Goal: Transaction & Acquisition: Purchase product/service

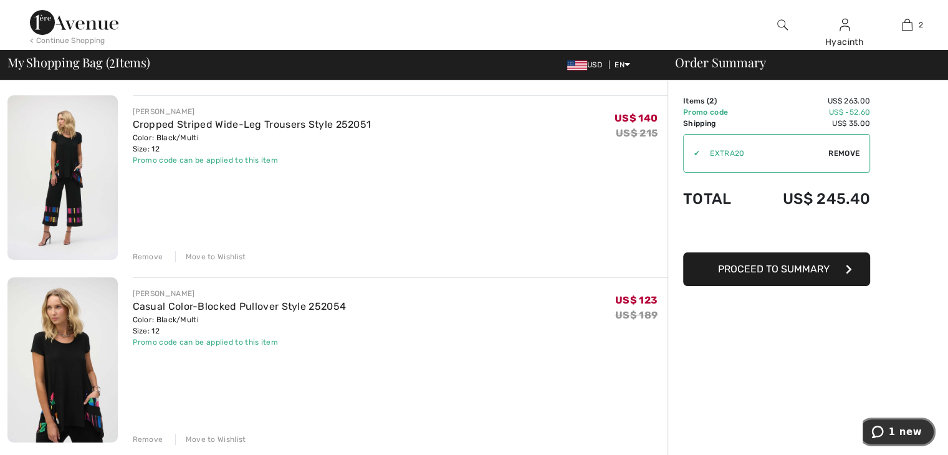
click at [889, 431] on span "1 new" at bounding box center [879, 432] width 17 height 12
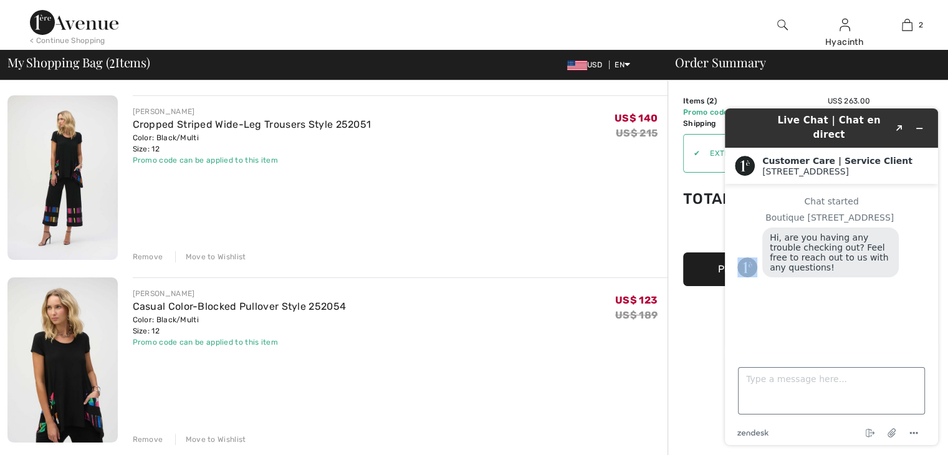
drag, startPoint x: 750, startPoint y: 301, endPoint x: 776, endPoint y: 373, distance: 76.7
click at [776, 373] on div "Live Chat | Chat en direct Created with Sketch. Customer Care | Service Client …" at bounding box center [831, 276] width 213 height 337
click at [776, 373] on textarea "Type a message here..." at bounding box center [831, 390] width 187 height 47
type textarea "Good morning. Yes I am. My credit cards are not being accepted"
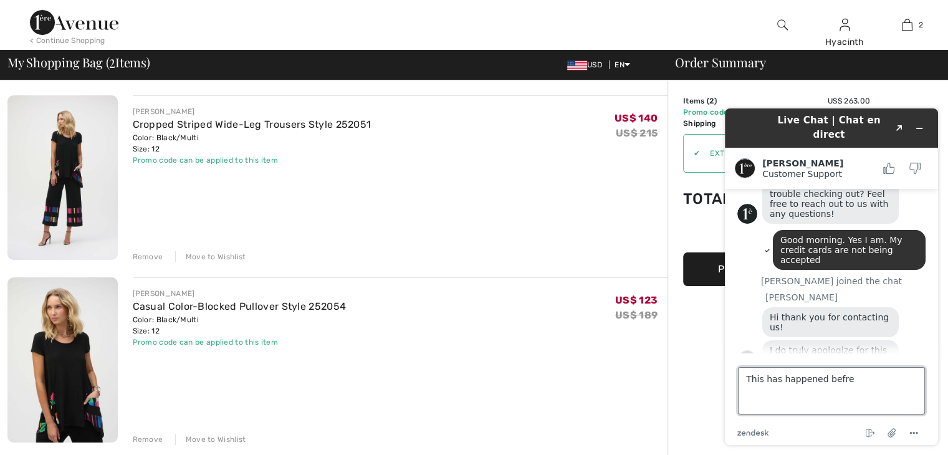
scroll to position [56, 0]
click at [831, 381] on textarea "This has happened befre so I requested an invoiceo" at bounding box center [831, 390] width 187 height 47
click at [836, 381] on textarea "This has happened befre so I requested an invoiceo" at bounding box center [831, 390] width 187 height 47
click at [780, 392] on textarea "This has happened before so I requested an invoiceo" at bounding box center [831, 390] width 187 height 47
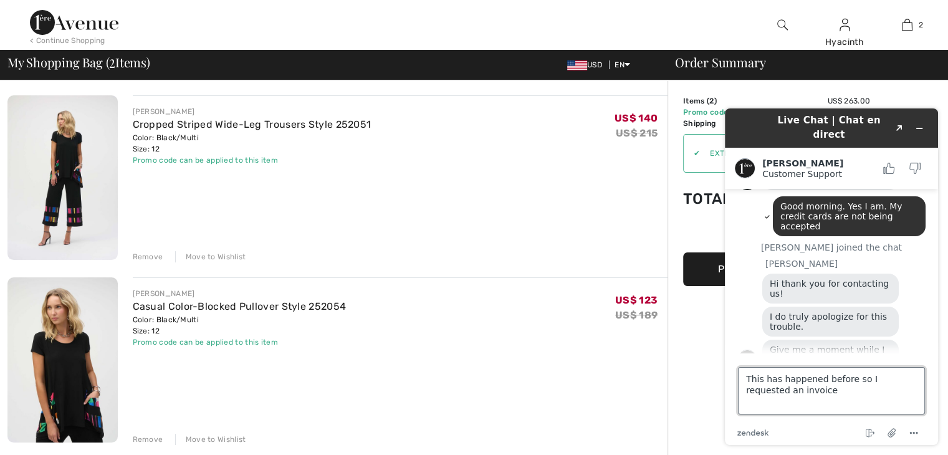
scroll to position [89, 0]
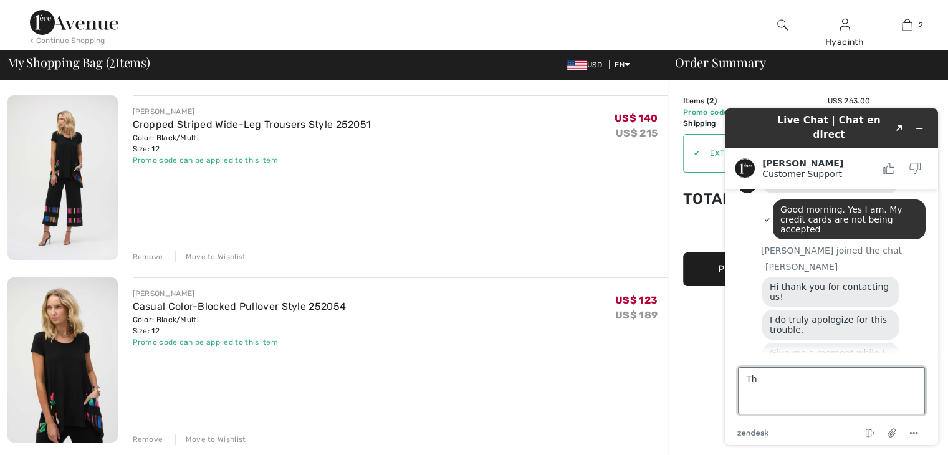
type textarea "T"
type textarea "Also I will purchase the 2 items but I am not interested in one or other if som…"
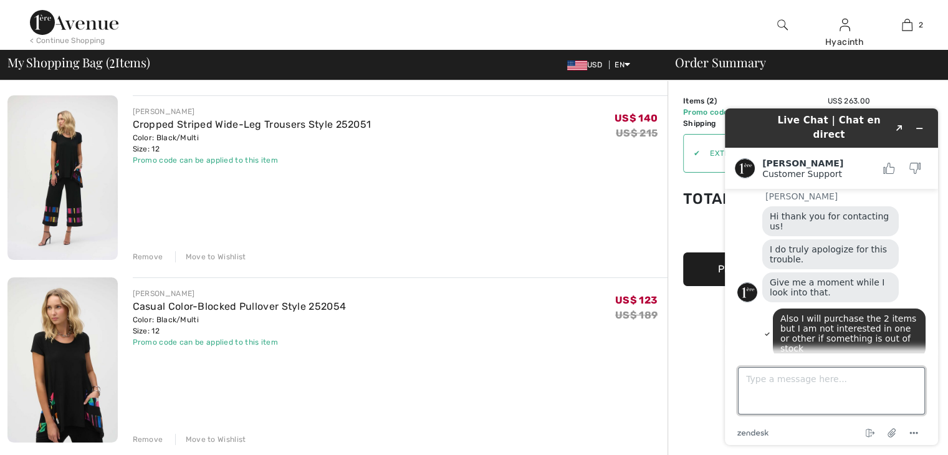
scroll to position [189, 0]
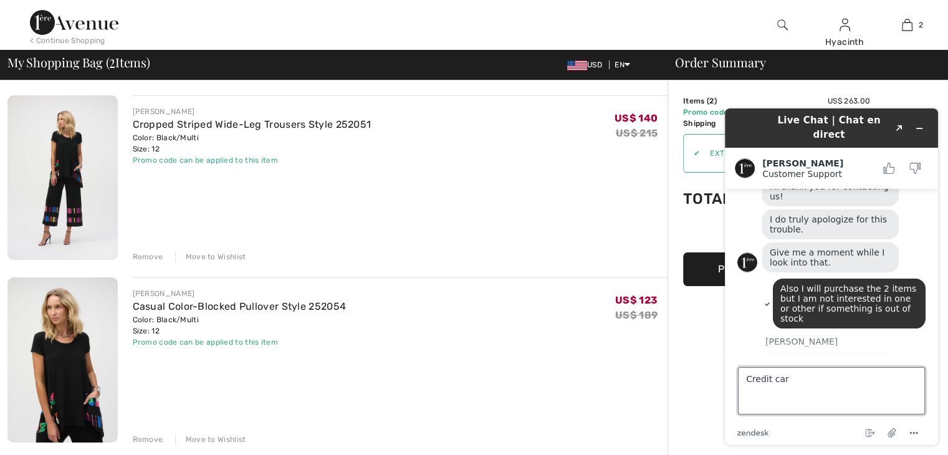
type textarea "Credit card"
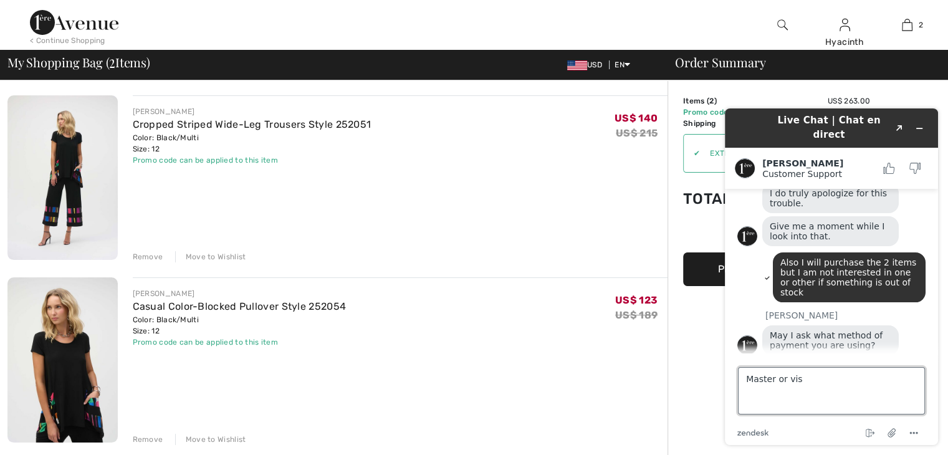
type textarea "Master or visa"
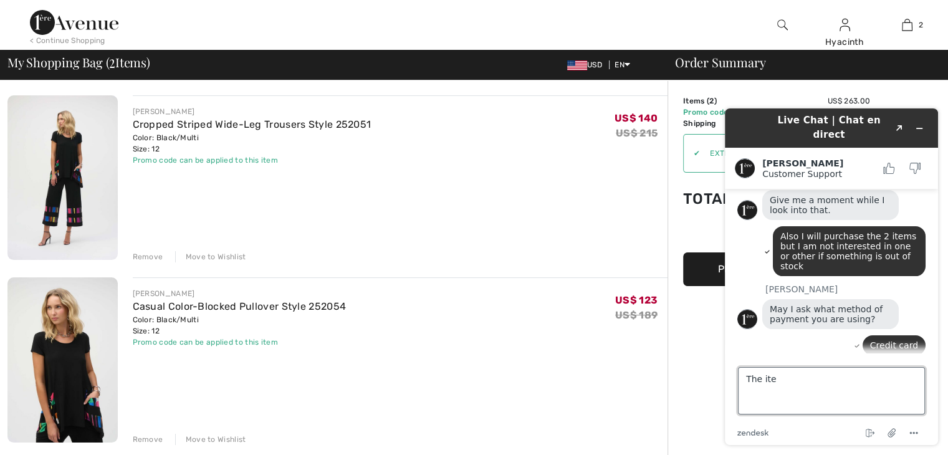
scroll to position [304, 0]
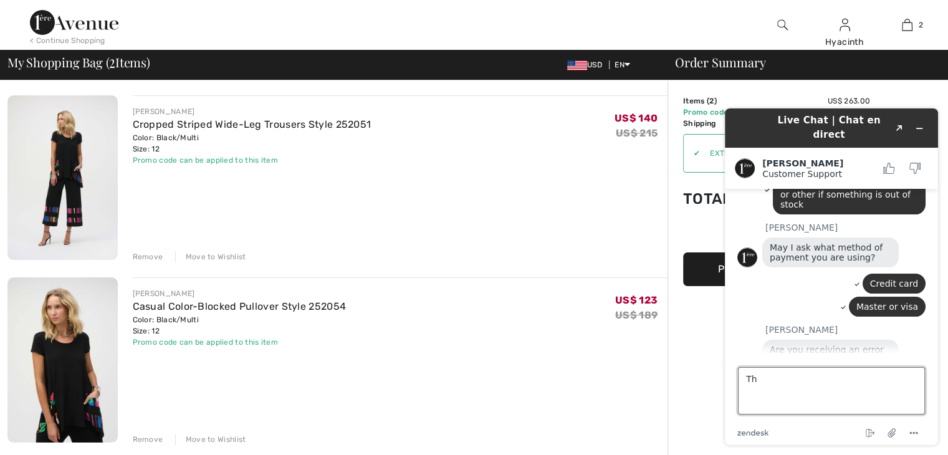
type textarea "T"
type textarea "yes"
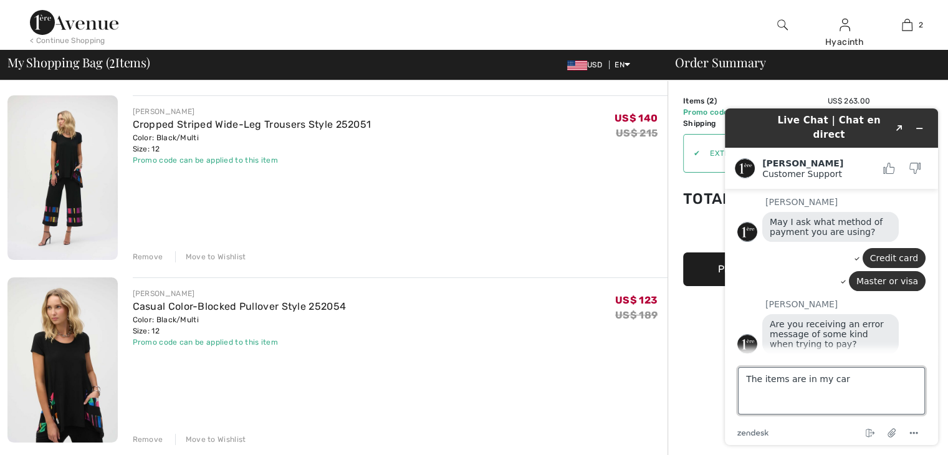
type textarea "The items are in my cart"
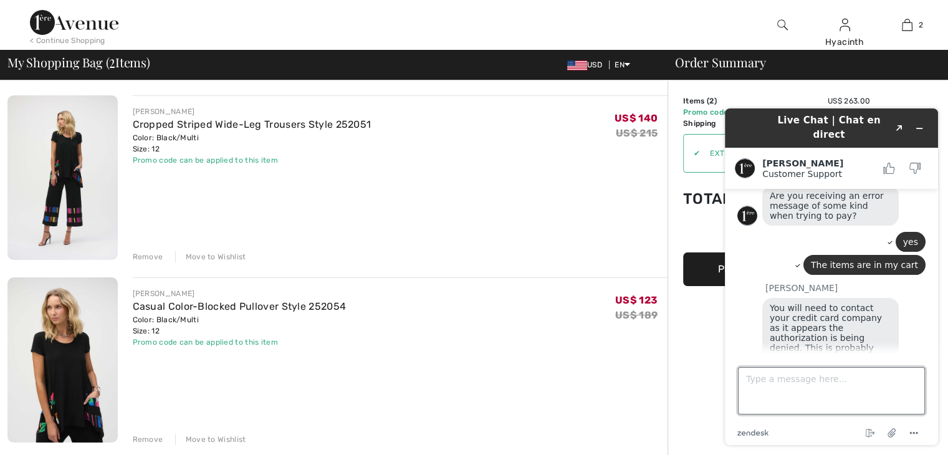
scroll to position [456, 0]
type textarea "ok"
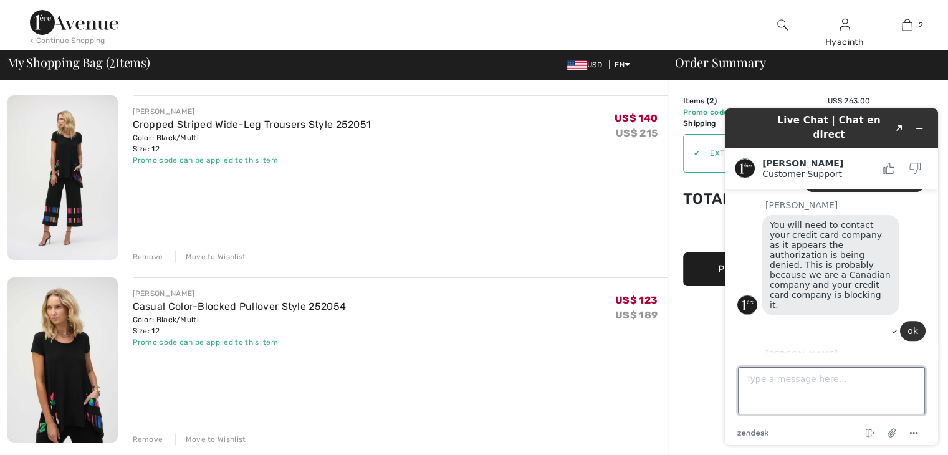
scroll to position [537, 0]
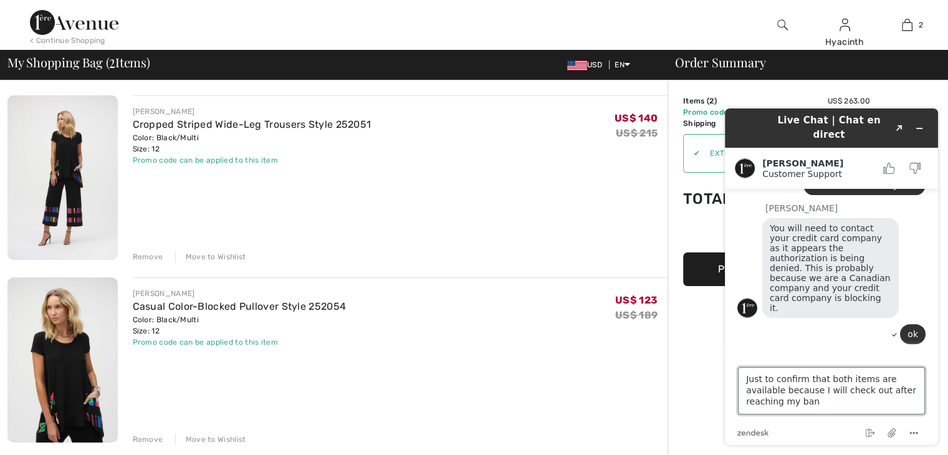
type textarea "Just to confirm that both items are available because I will check out after re…"
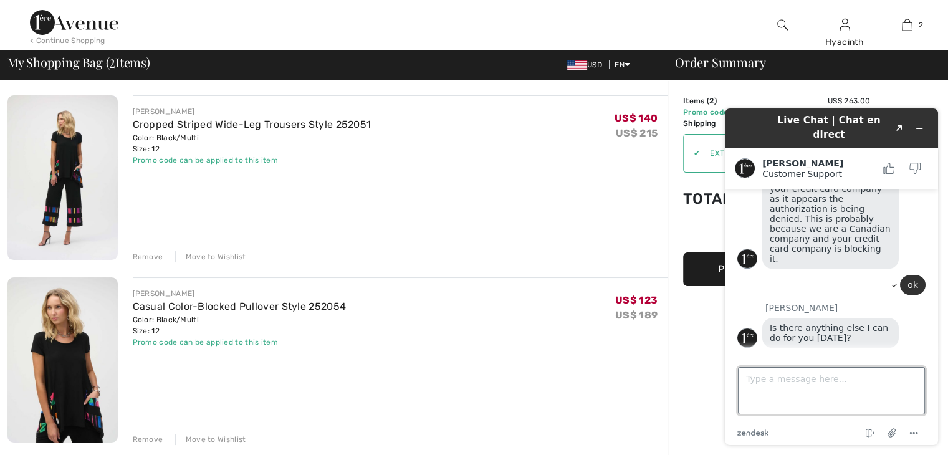
scroll to position [638, 0]
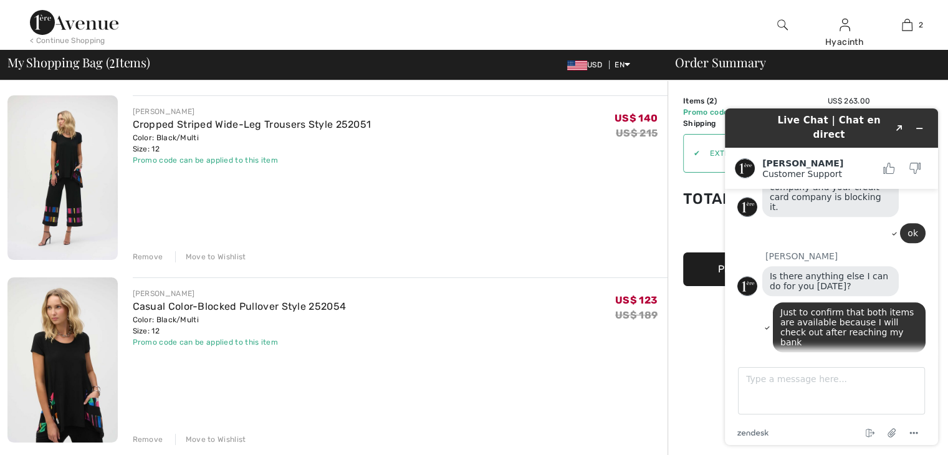
click at [477, 284] on div "JOSEPH RIBKOFF Casual Color-Blocked Pullover Style 252054 Color: Black/Multi Si…" at bounding box center [400, 360] width 535 height 167
click at [918, 124] on icon "Minimize widget" at bounding box center [919, 128] width 9 height 9
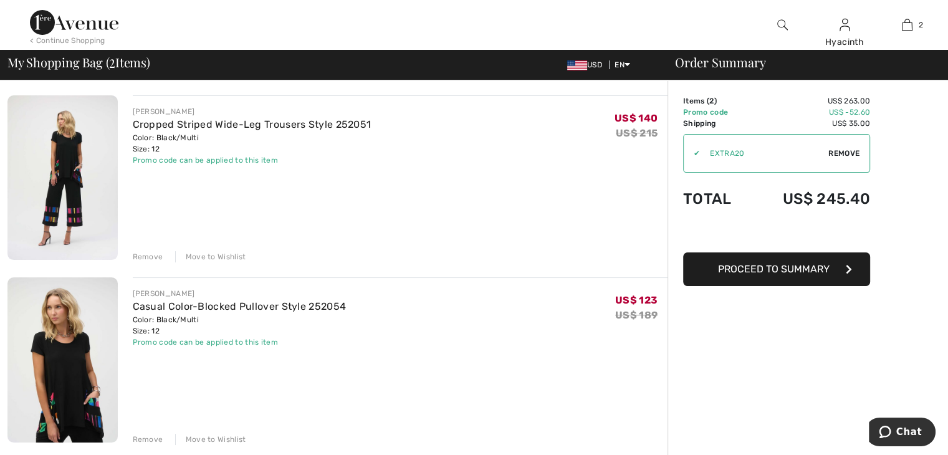
click at [753, 268] on span "Proceed to Summary" at bounding box center [774, 269] width 112 height 12
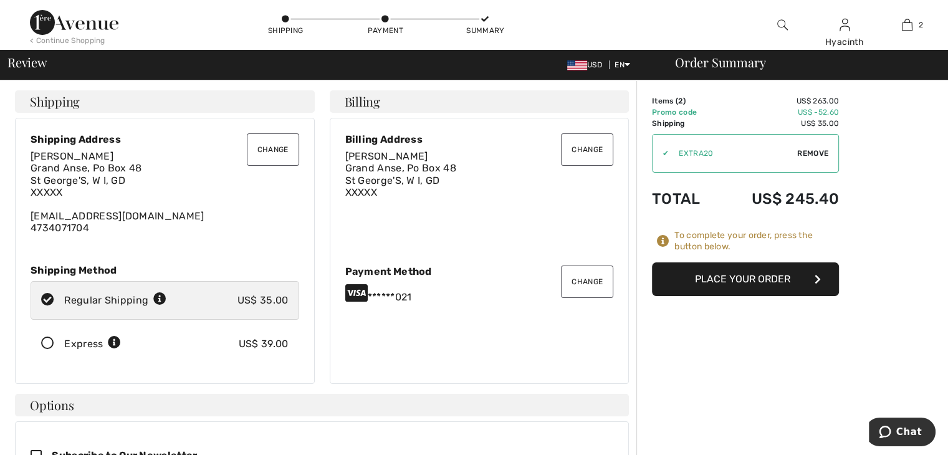
click at [578, 285] on button "Change" at bounding box center [587, 281] width 52 height 32
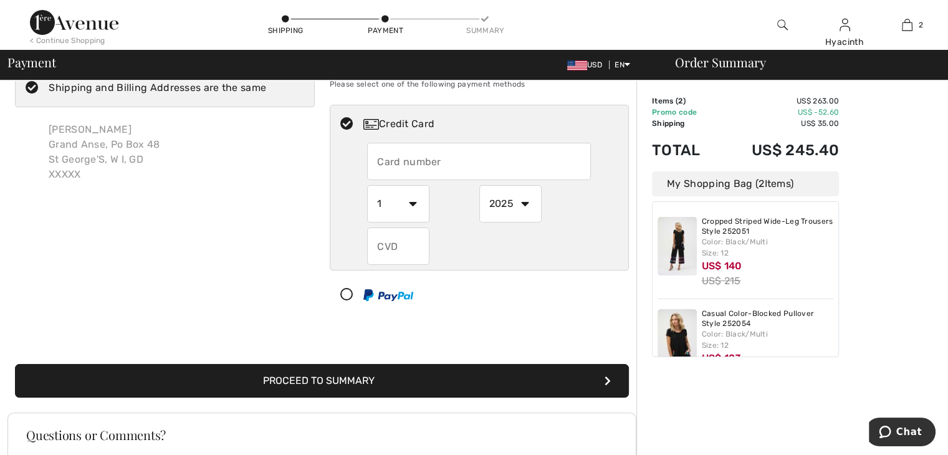
click at [423, 163] on input "text" at bounding box center [479, 161] width 224 height 37
radio input "true"
type input "2230180402272015"
click at [414, 207] on select "1 2 3 4 5 6 7 8 9 10 11 12" at bounding box center [398, 203] width 62 height 37
radio input "true"
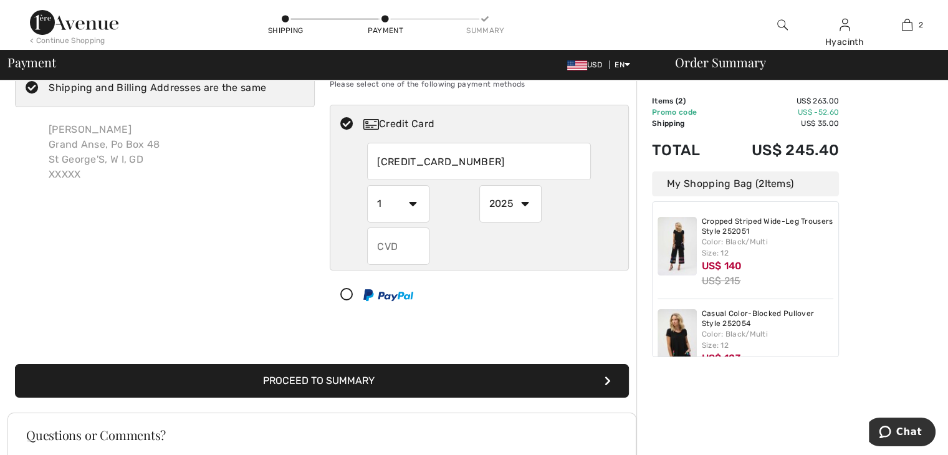
select select "4"
click at [367, 185] on select "1 2 3 4 5 6 7 8 9 10 11 12" at bounding box center [398, 203] width 62 height 37
click at [526, 202] on select "2025 2026 2027 2028 2029 2030 2031 2032 2033 2034 2035" at bounding box center [510, 203] width 62 height 37
radio input "true"
select select "2026"
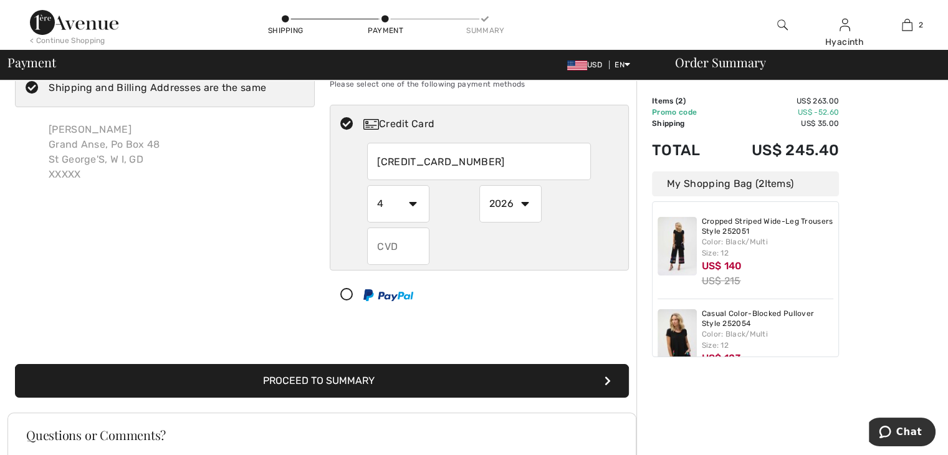
click at [479, 185] on select "2025 2026 2027 2028 2029 2030 2031 2032 2033 2034 2035" at bounding box center [510, 203] width 62 height 37
click at [414, 243] on input "text" at bounding box center [398, 245] width 62 height 37
radio input "true"
type input "939"
click at [606, 378] on icon "submit" at bounding box center [608, 381] width 6 height 10
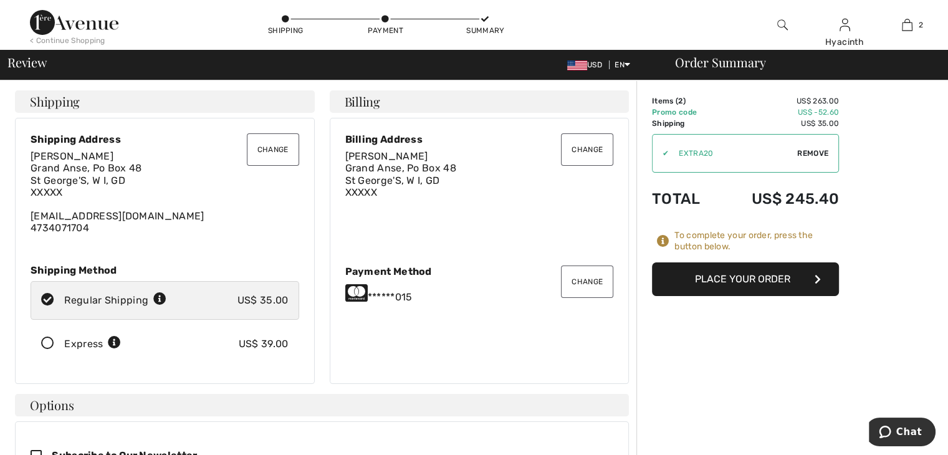
click at [733, 279] on button "Place Your Order" at bounding box center [745, 279] width 187 height 34
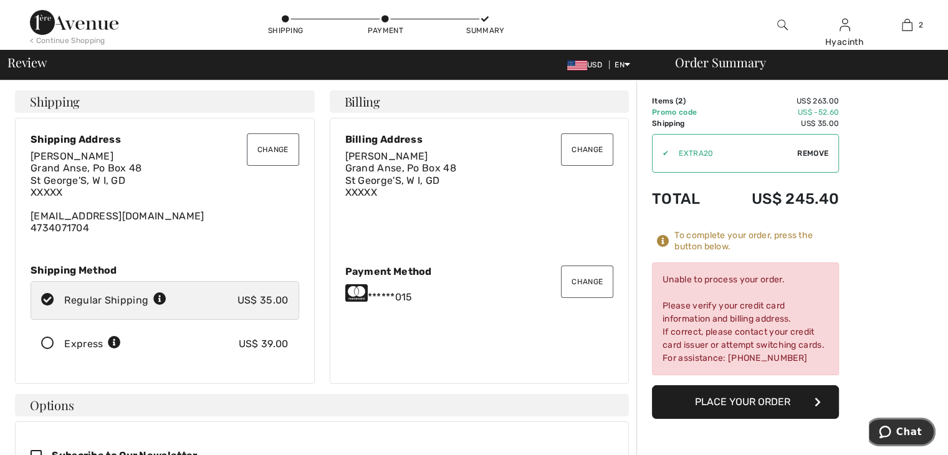
click at [887, 426] on icon "Chat" at bounding box center [885, 432] width 12 height 12
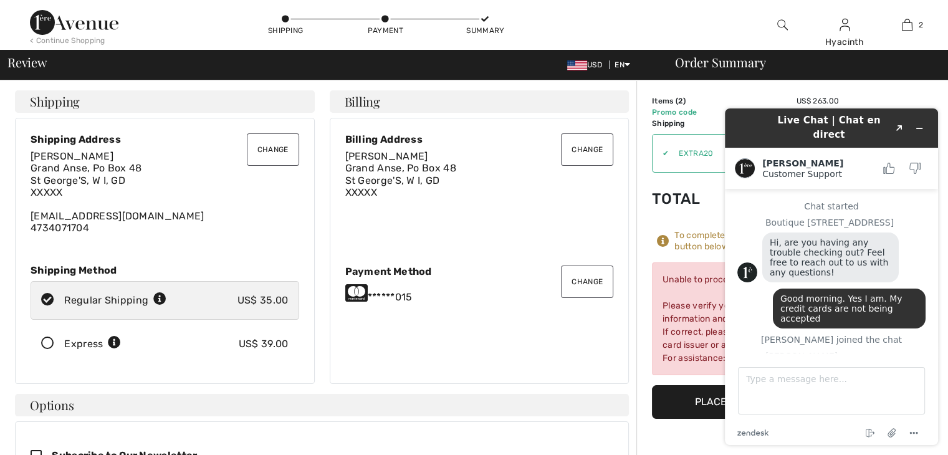
scroll to position [638, 0]
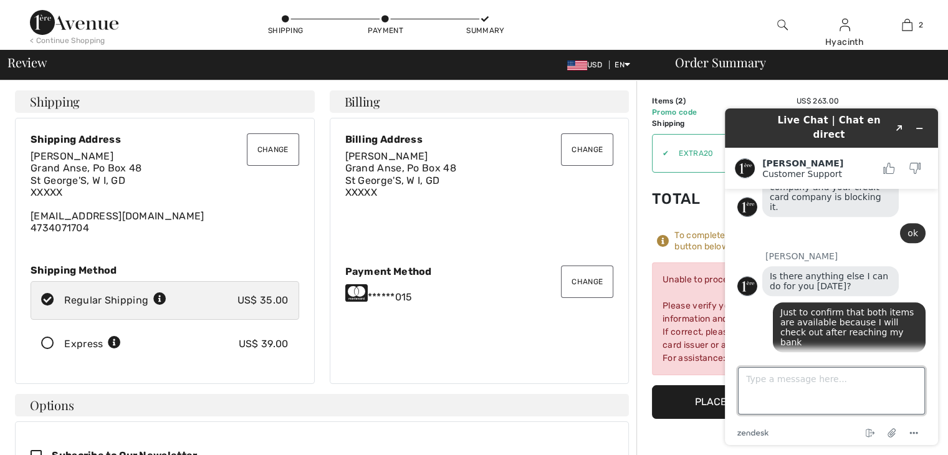
click at [796, 393] on textarea "Type a message here..." at bounding box center [831, 390] width 187 height 47
type textarea "THEY said you still charging my old card number"
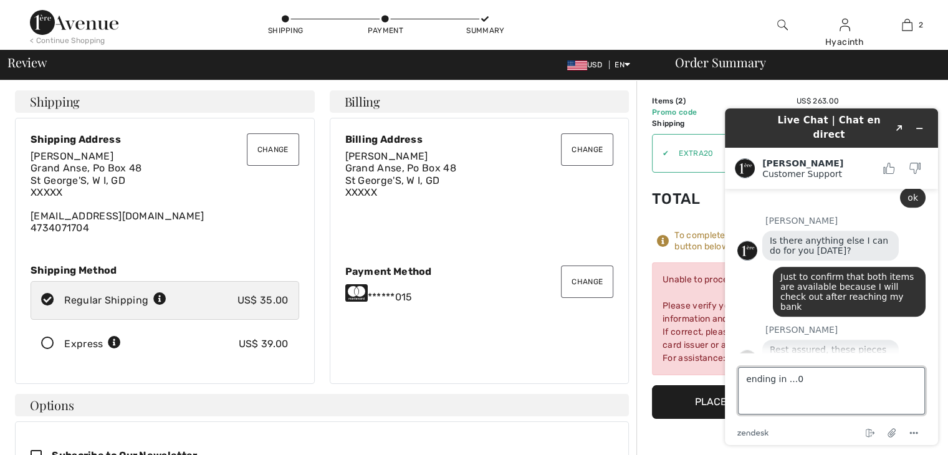
type textarea "ending in ...07"
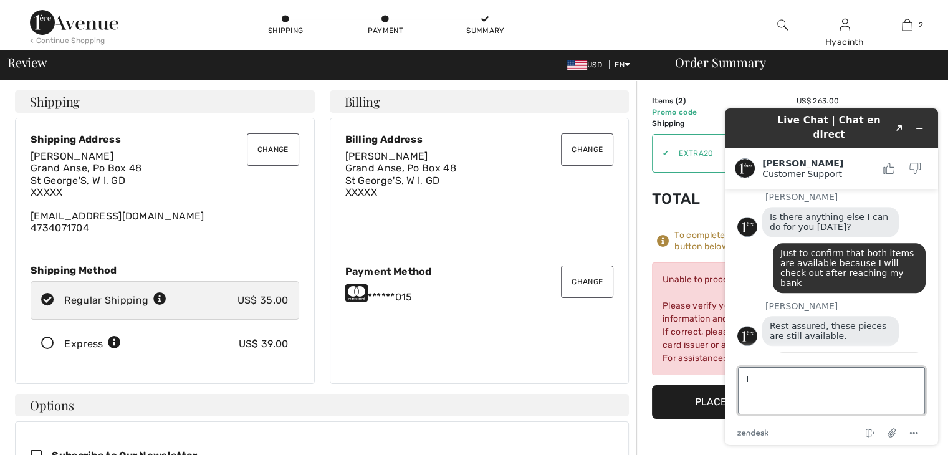
type textarea "I"
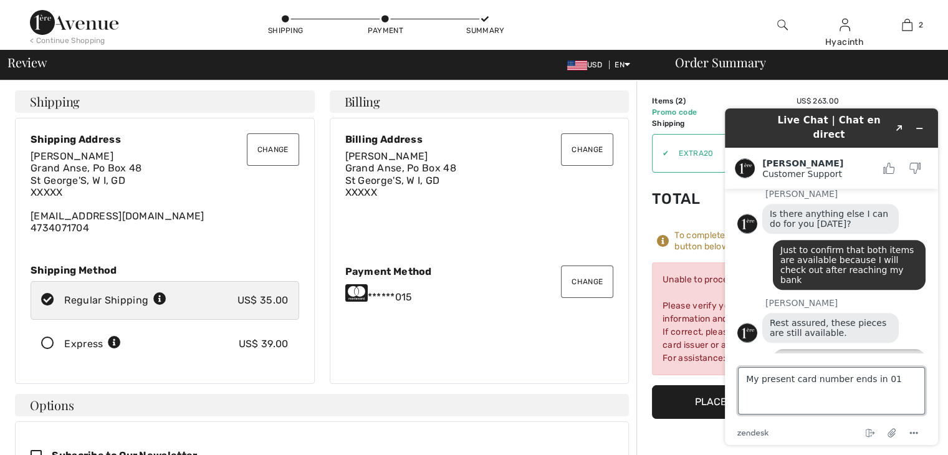
type textarea "My present card number ends in 015"
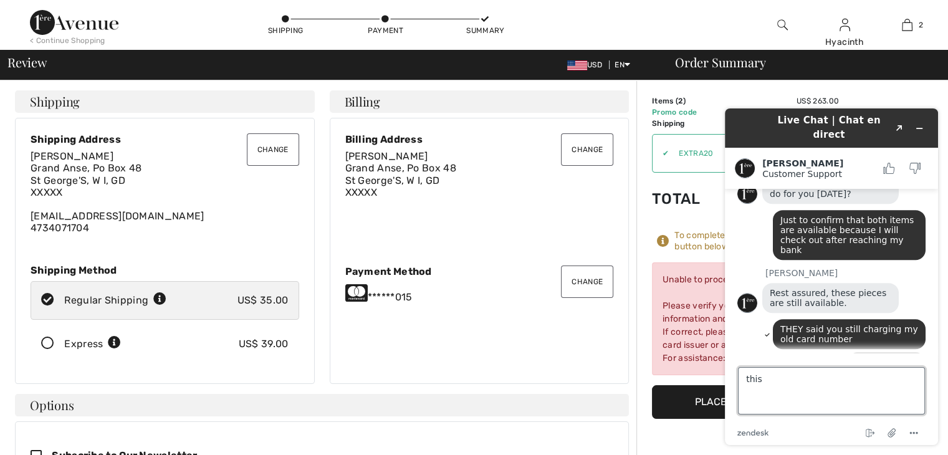
scroll to position [805, 0]
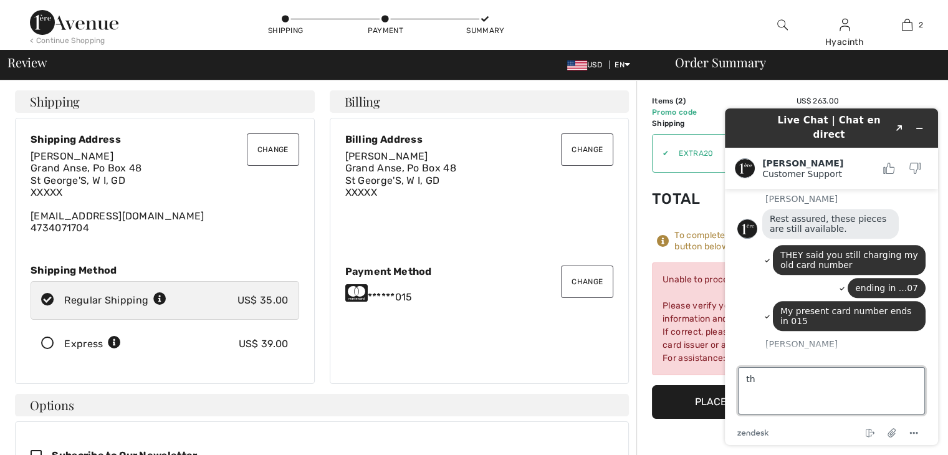
type textarea "t"
type textarea "I ALWAYS DO"
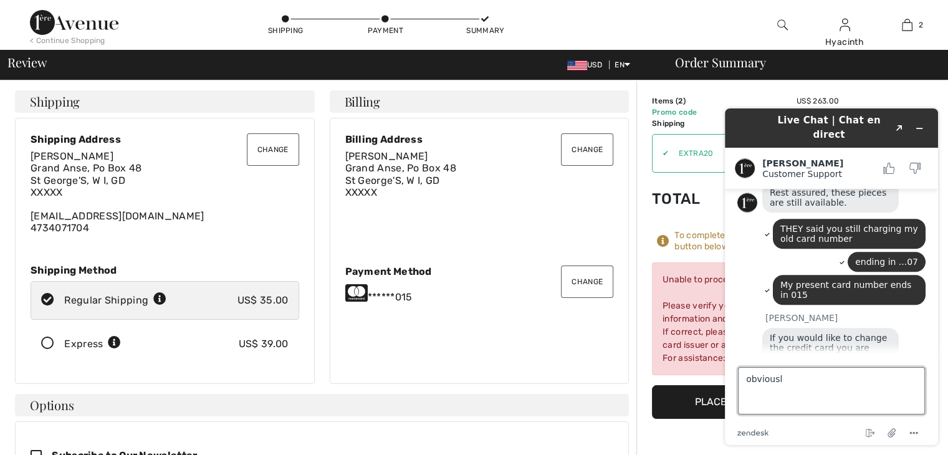
type textarea "obviously"
type textarea "\"
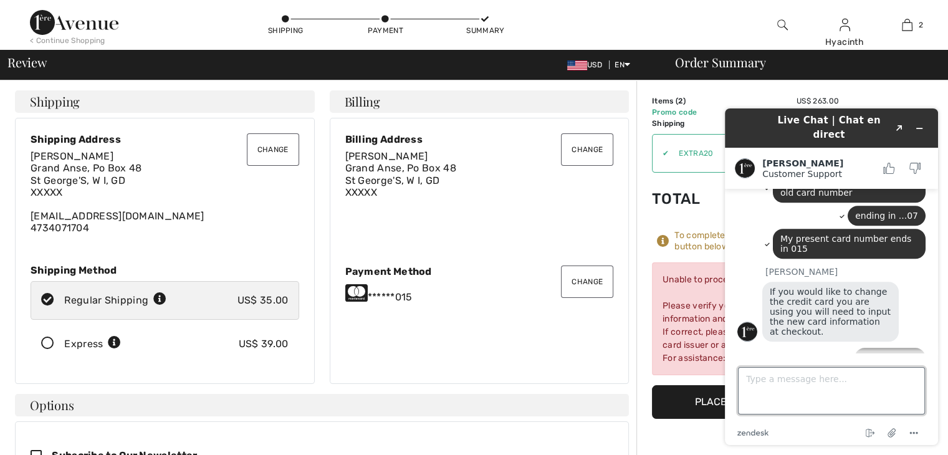
scroll to position [877, 0]
type textarea "a"
type textarea "The bank said that your system reverts to an old #"
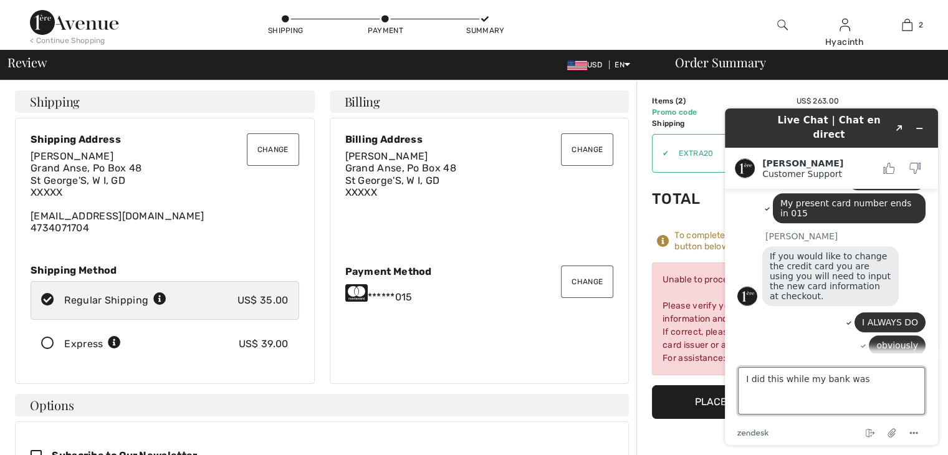
scroll to position [910, 0]
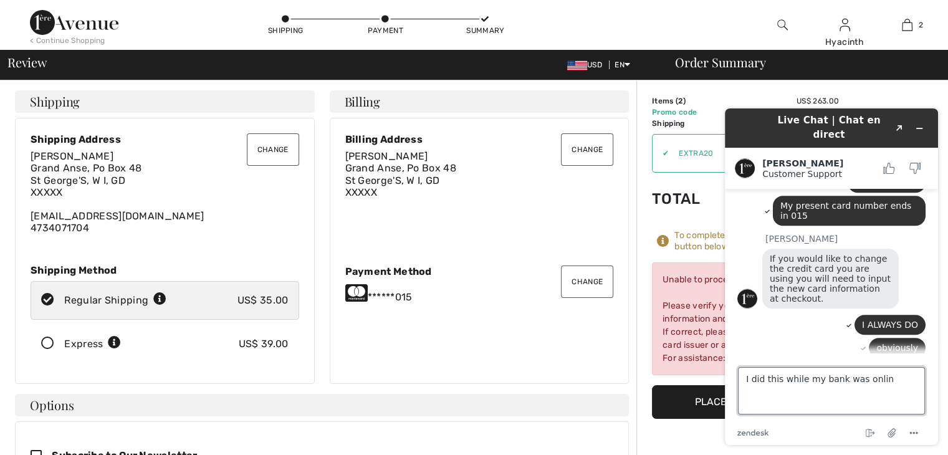
type textarea "I did this while my bank was online"
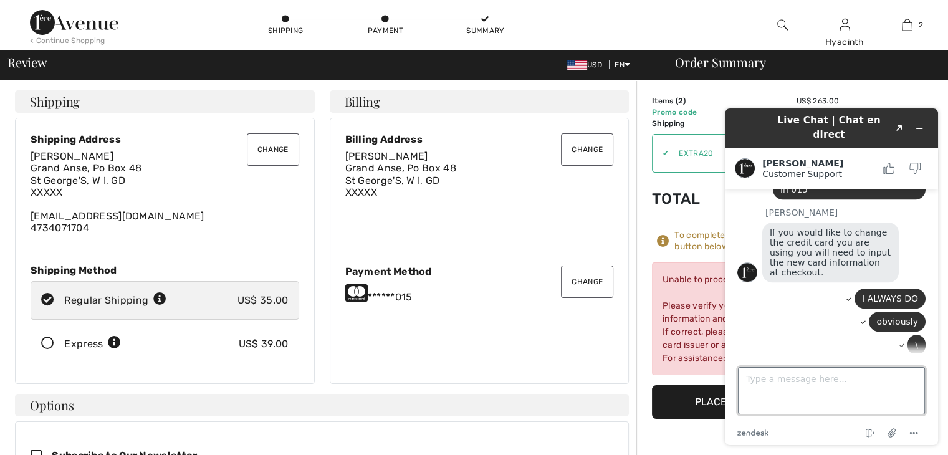
scroll to position [1017, 0]
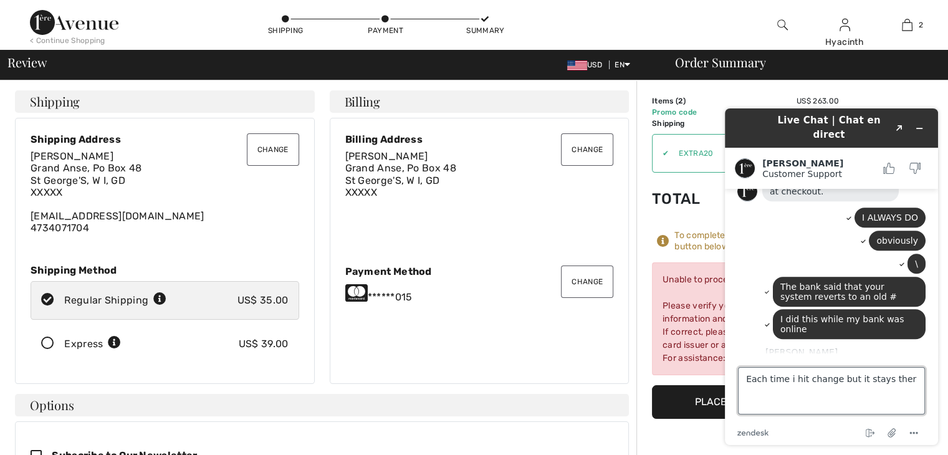
type textarea "Each time i hit change but it stays there"
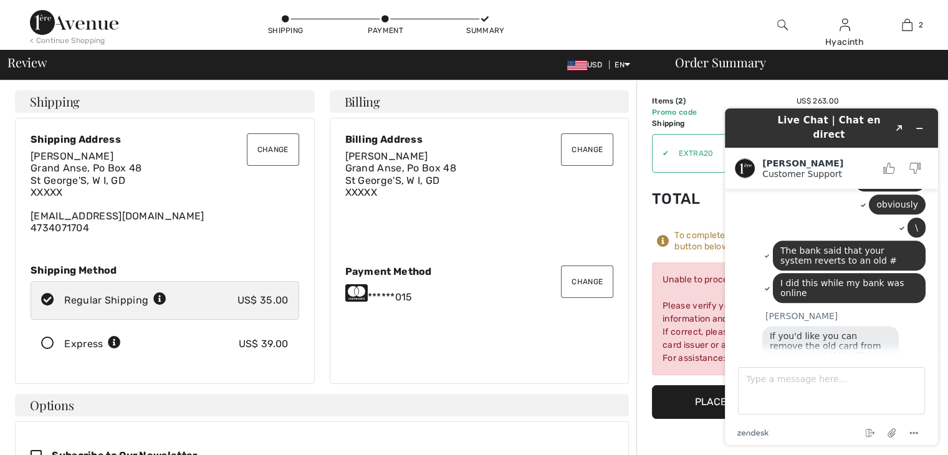
click at [581, 285] on button "Change" at bounding box center [587, 281] width 52 height 32
click at [580, 280] on button "Change" at bounding box center [587, 281] width 52 height 32
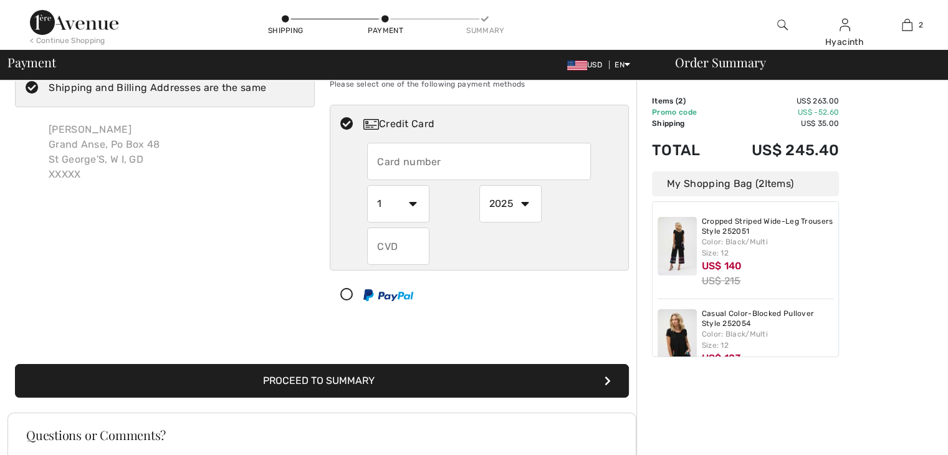
scroll to position [1053, 0]
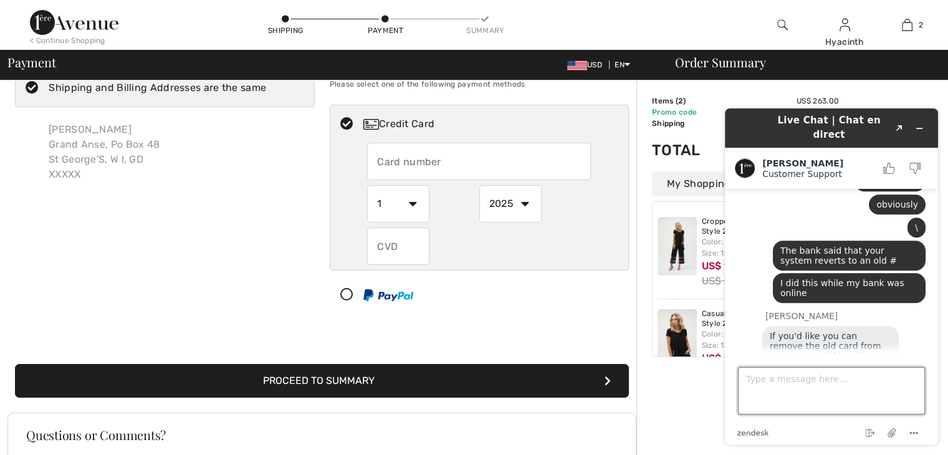
click at [773, 383] on textarea "Type a message here..." at bounding box center [831, 390] width 187 height 47
type textarea "I hit change and put in a new number"
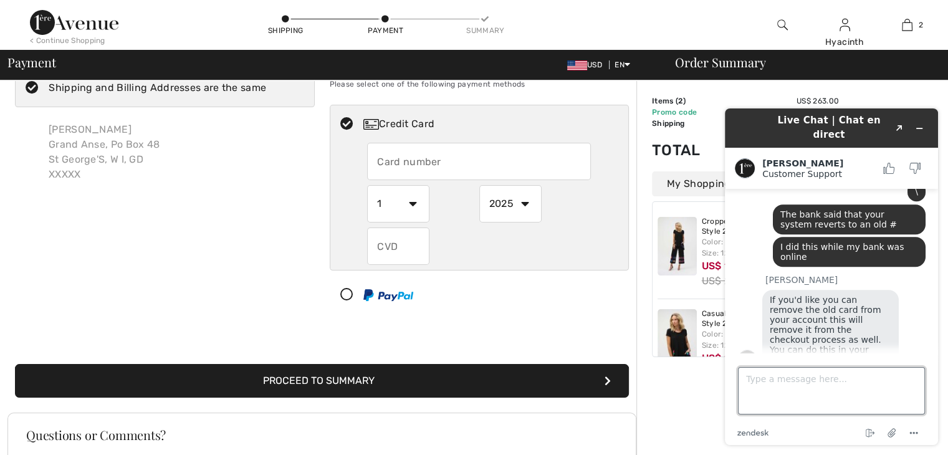
scroll to position [0, 0]
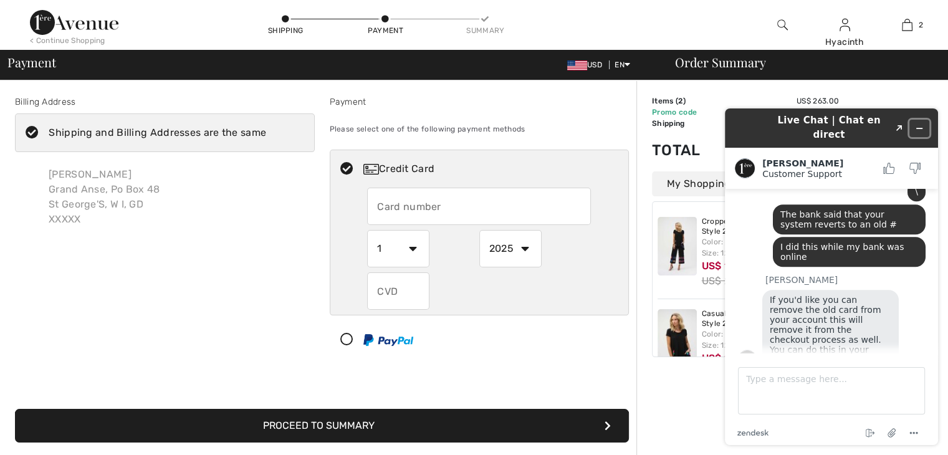
click at [920, 124] on icon "Minimize widget" at bounding box center [919, 128] width 9 height 9
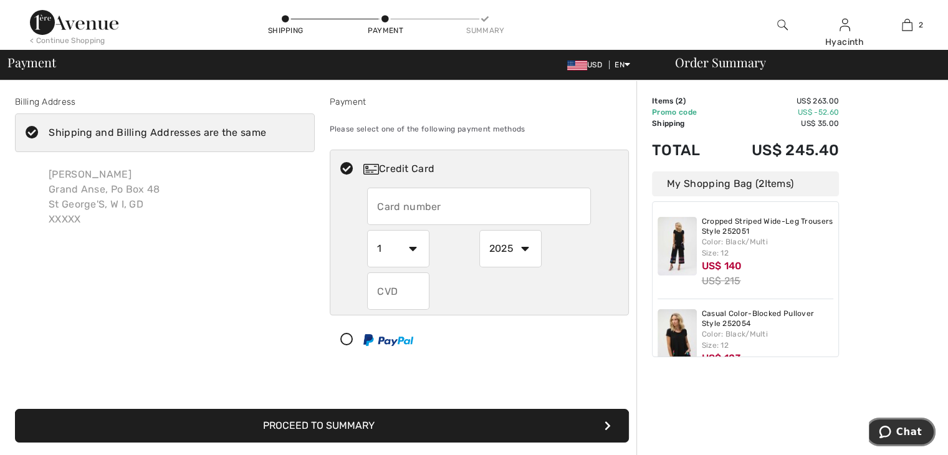
click at [912, 429] on span "Chat" at bounding box center [909, 431] width 26 height 11
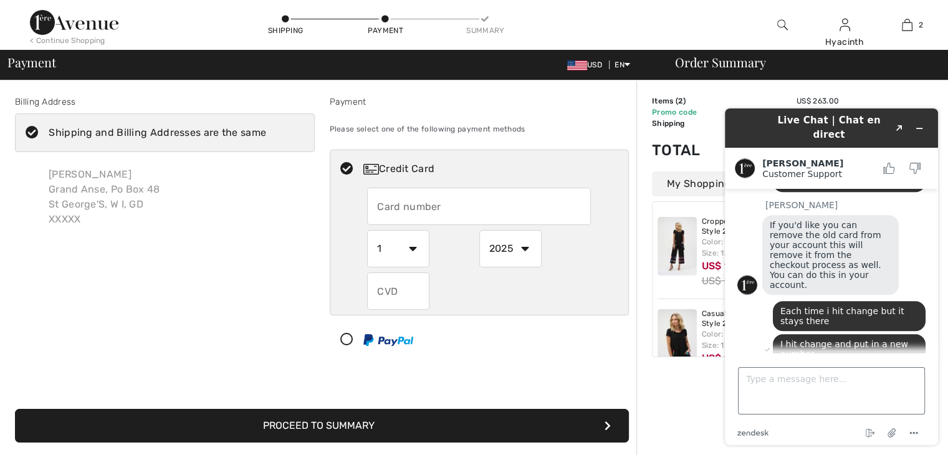
scroll to position [1161, 0]
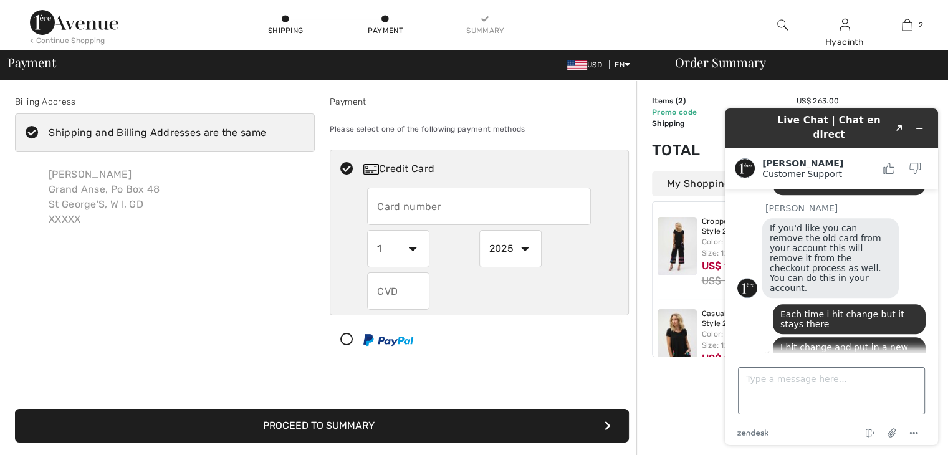
click at [841, 385] on textarea "Type a message here..." at bounding box center [831, 390] width 187 height 47
type textarea "At checkout"
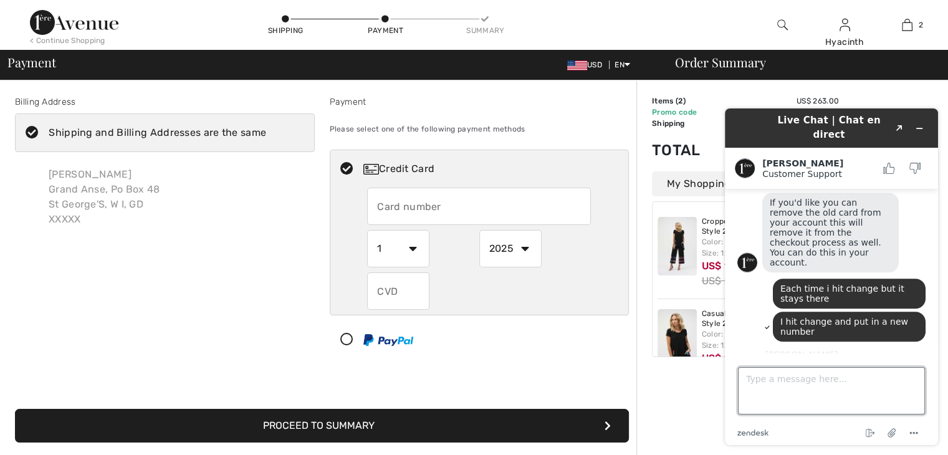
scroll to position [1190, 0]
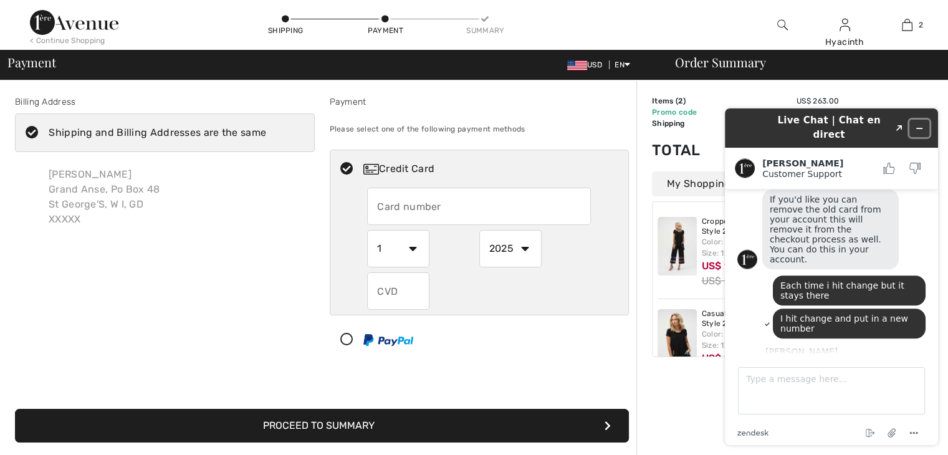
click at [918, 128] on icon "Minimize widget" at bounding box center [920, 128] width 6 height 0
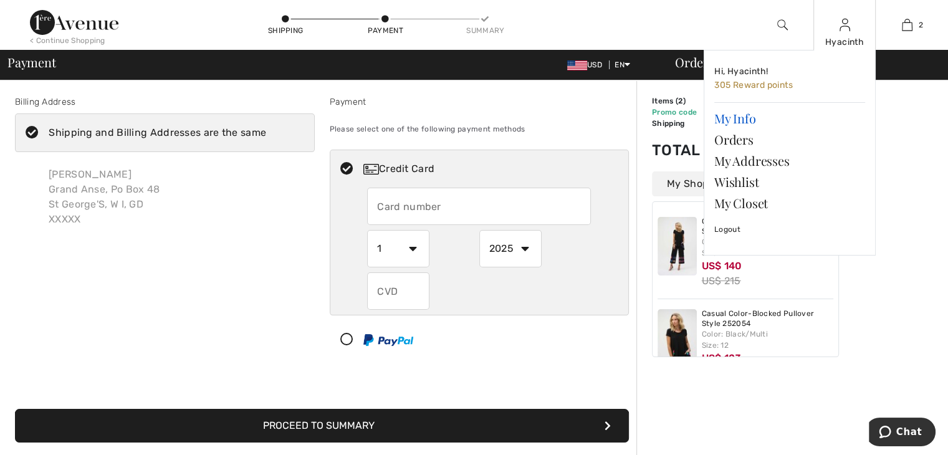
click at [731, 116] on link "My Info" at bounding box center [789, 118] width 151 height 21
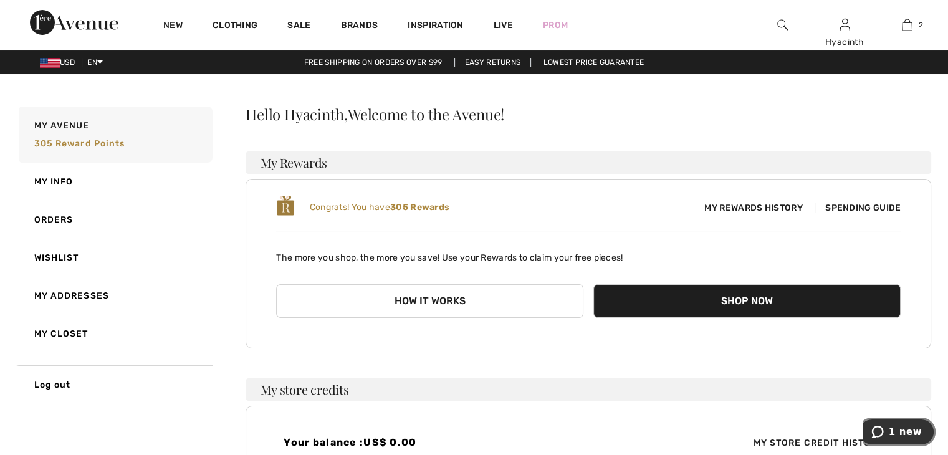
click at [906, 433] on span "1 new" at bounding box center [905, 431] width 33 height 11
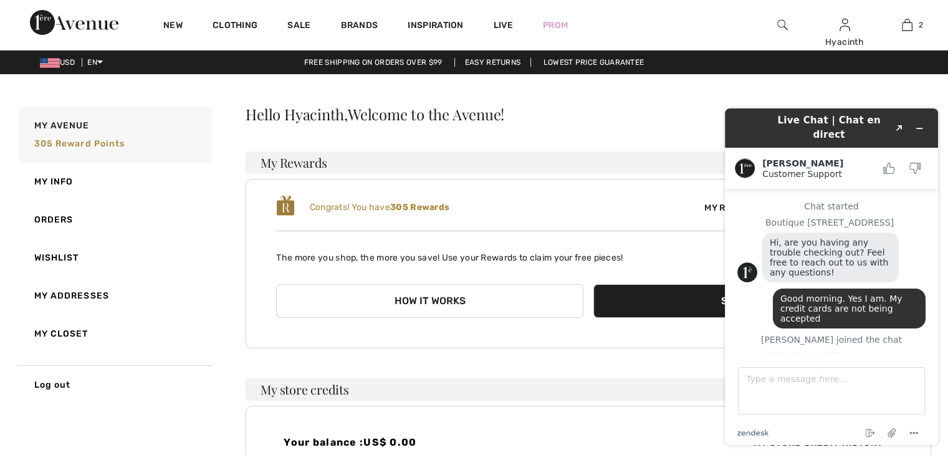
scroll to position [1321, 0]
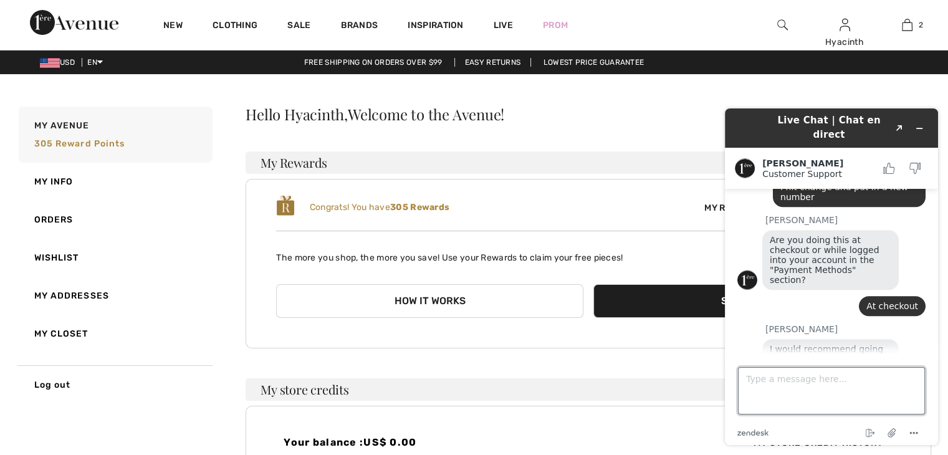
click at [829, 396] on textarea "Type a message here..." at bounding box center [831, 390] width 187 height 47
type textarea "ok"
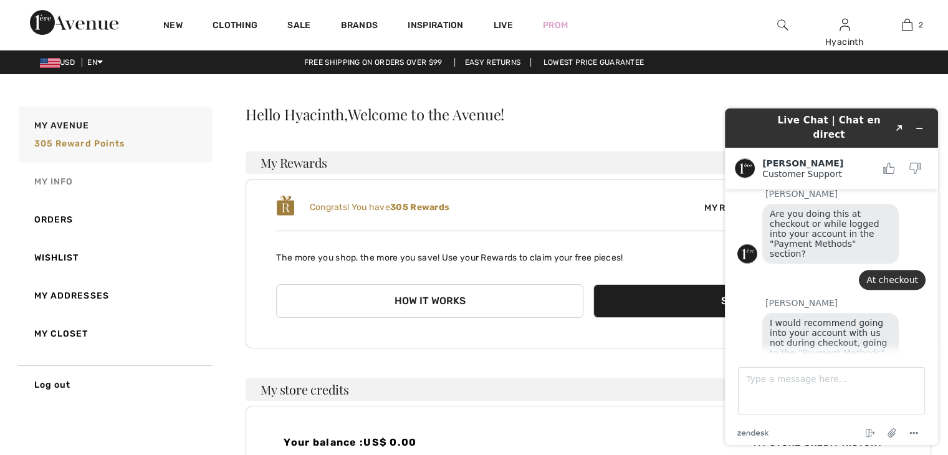
click at [65, 181] on link "My Info" at bounding box center [114, 182] width 196 height 38
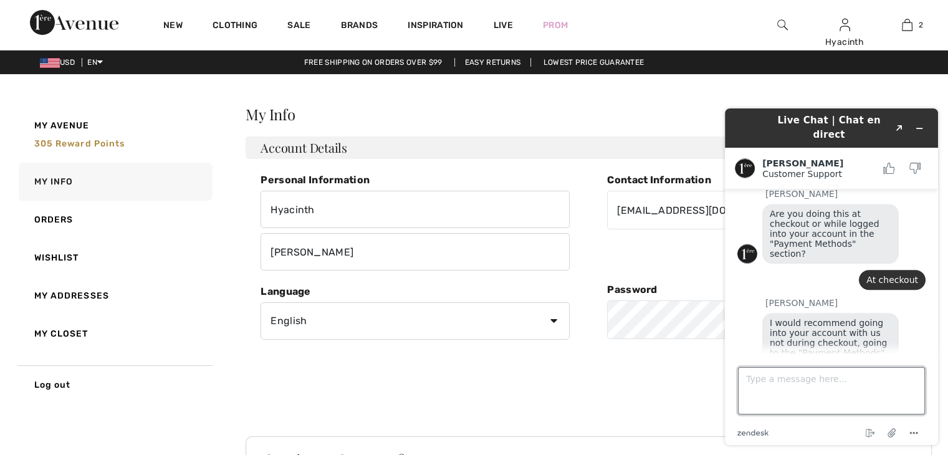
click at [796, 383] on textarea "Type a message here..." at bounding box center [831, 390] width 187 height 47
type textarea "where do i find accounts"
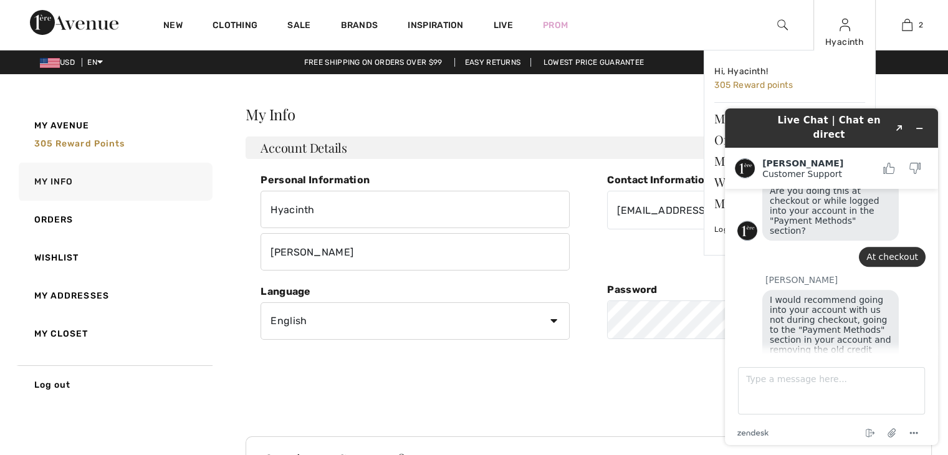
click at [838, 37] on div "Hyacinth" at bounding box center [844, 42] width 61 height 13
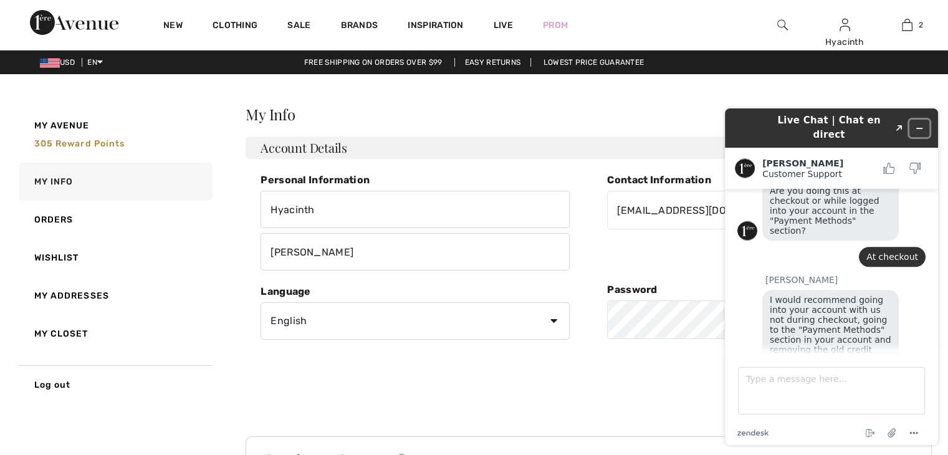
click at [919, 124] on icon "Minimize widget" at bounding box center [919, 128] width 9 height 9
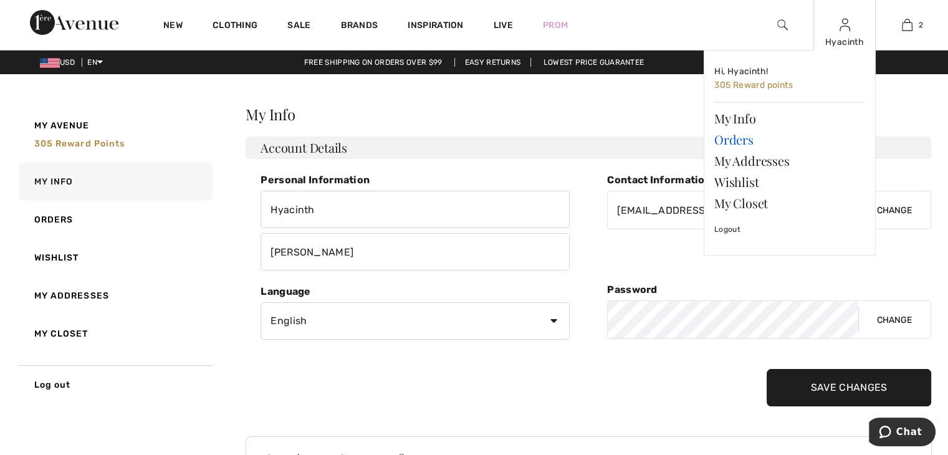
click at [742, 141] on link "Orders" at bounding box center [789, 139] width 151 height 21
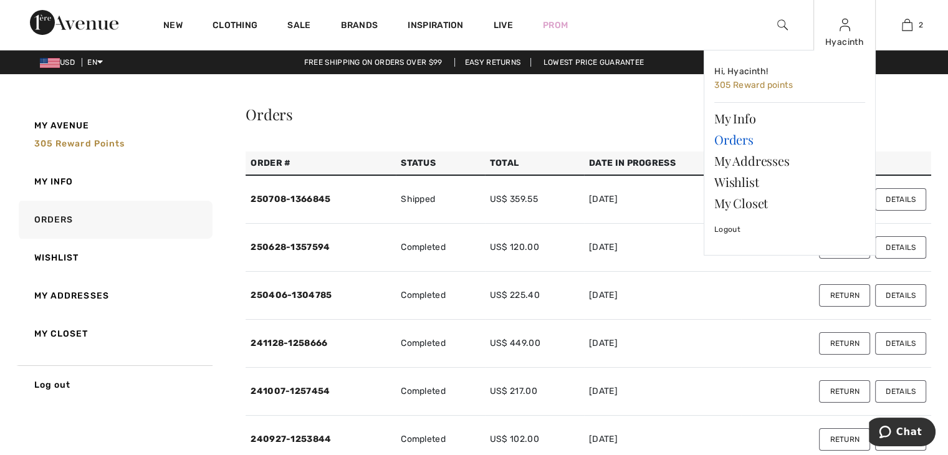
click at [745, 140] on link "Orders" at bounding box center [789, 139] width 151 height 21
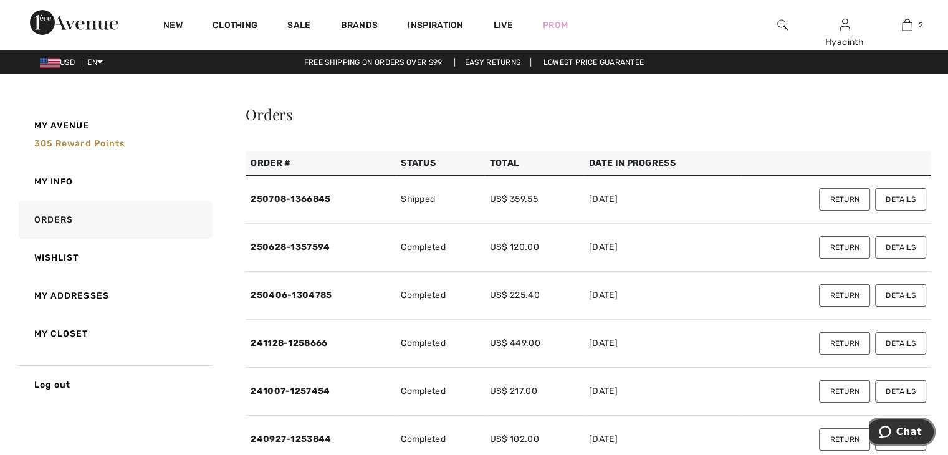
click at [903, 437] on span "Chat" at bounding box center [909, 431] width 26 height 11
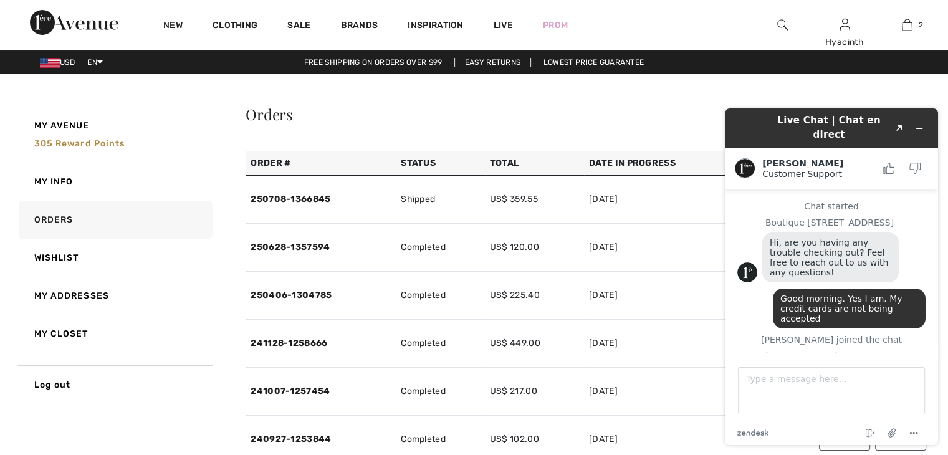
scroll to position [1395, 0]
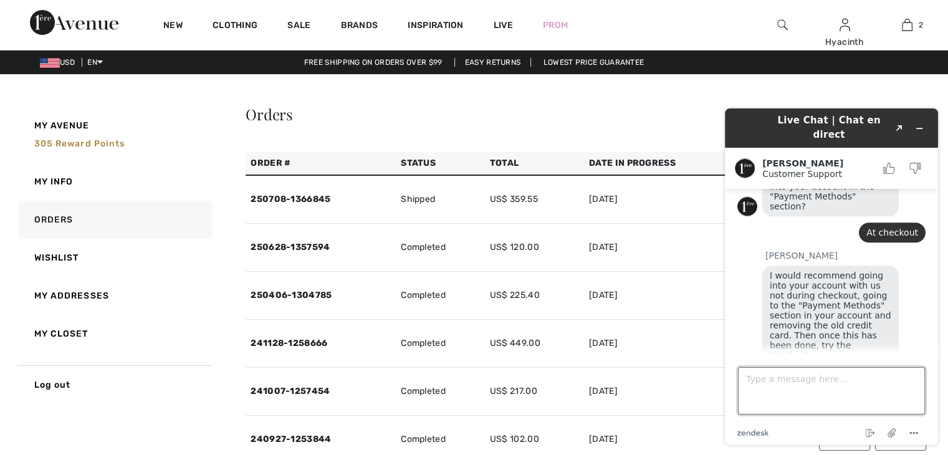
click at [808, 391] on textarea "Type a message here..." at bounding box center [831, 390] width 187 height 47
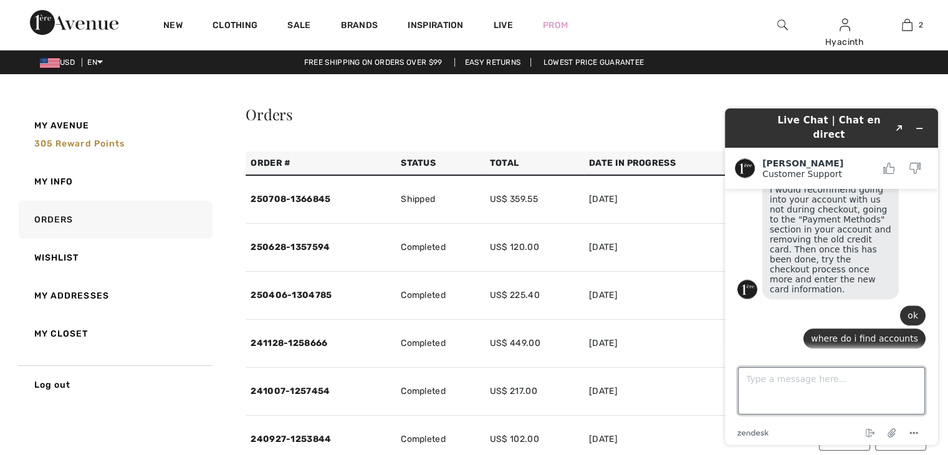
scroll to position [1478, 0]
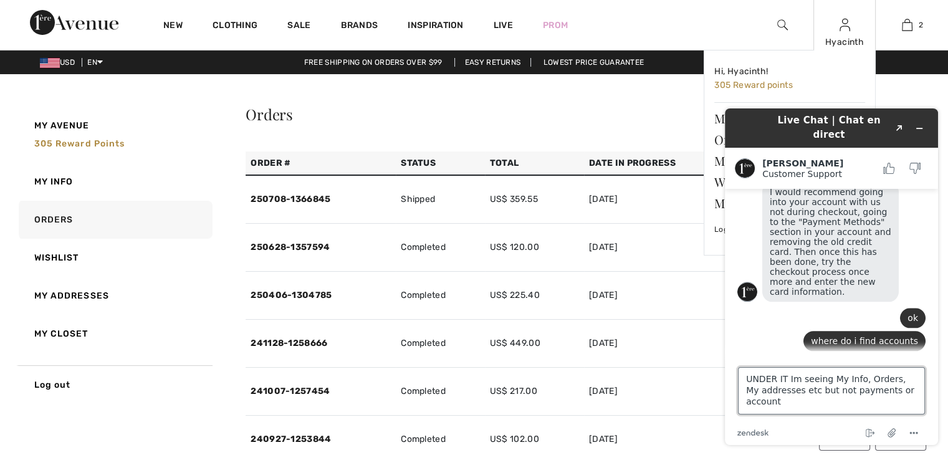
type textarea "UNDER IT Im seeing My Info, Orders, My addresses etc but not payments or accoun…"
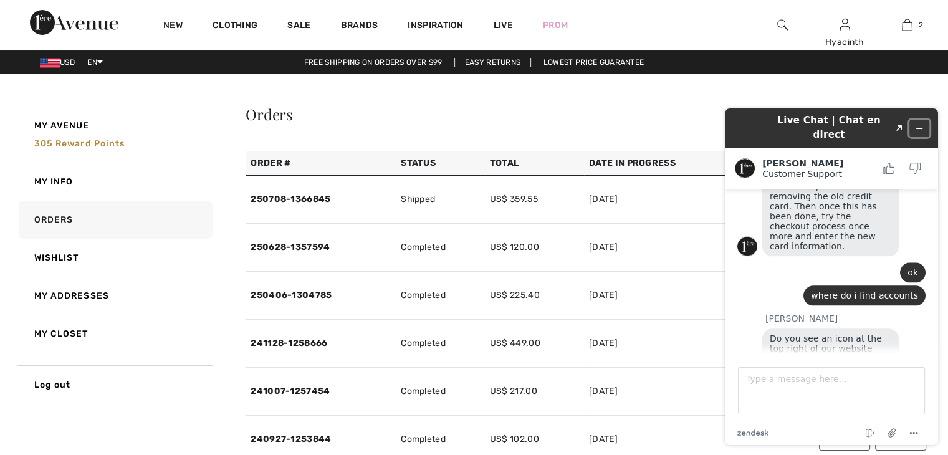
click at [920, 128] on icon "Minimize widget" at bounding box center [920, 128] width 6 height 0
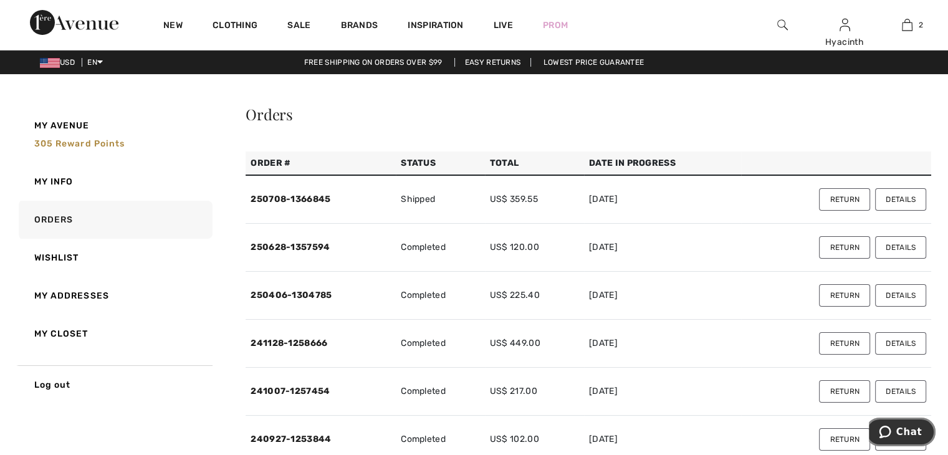
click at [915, 436] on span "Chat" at bounding box center [909, 431] width 26 height 11
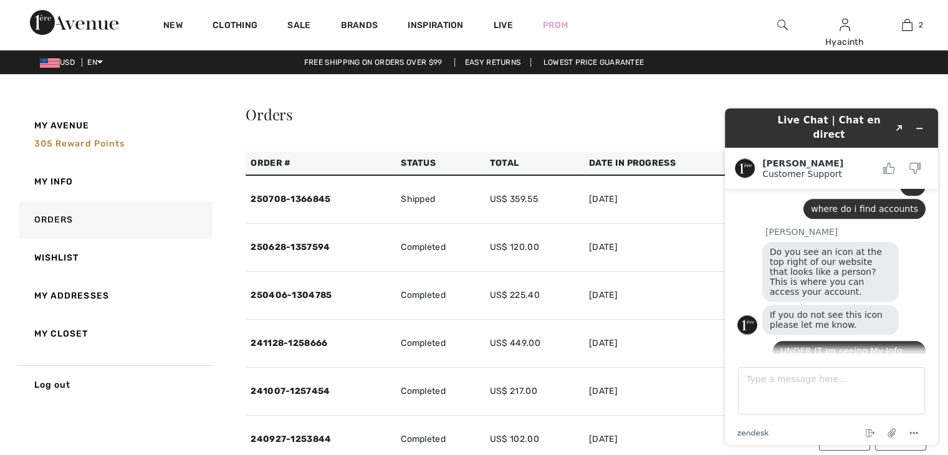
scroll to position [1608, 0]
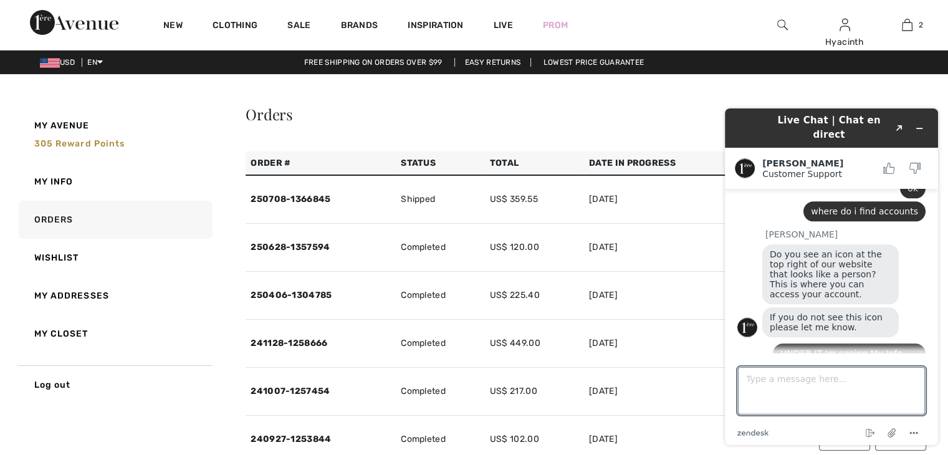
click at [841, 383] on textarea "Type a message here..." at bounding box center [831, 390] width 187 height 47
type textarea "only other headigs are wishlist and My closet"
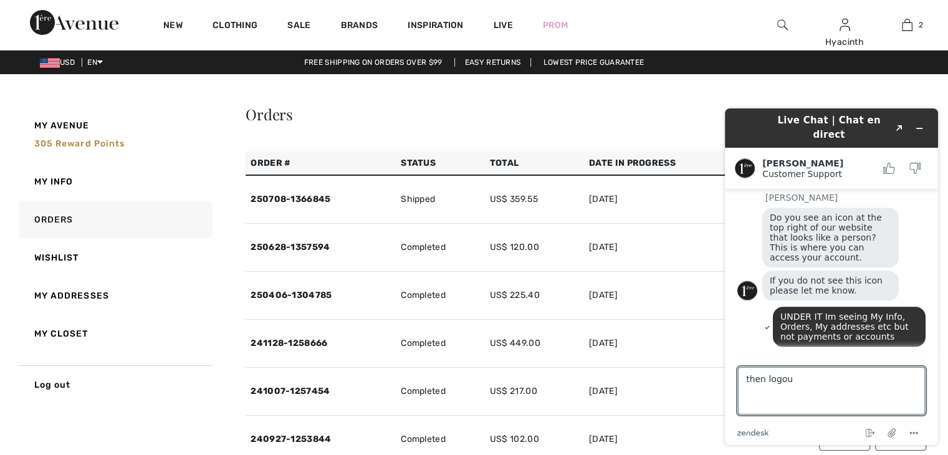
type textarea "then logout"
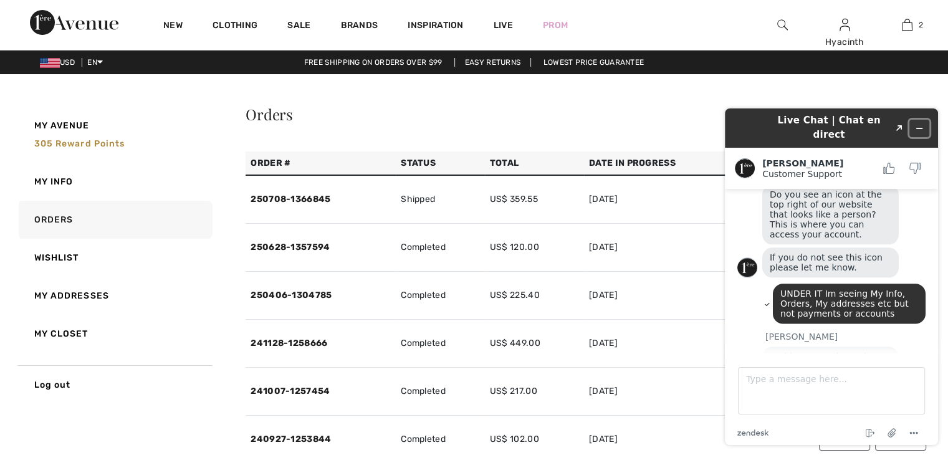
click at [919, 128] on icon "Minimize widget" at bounding box center [920, 128] width 6 height 0
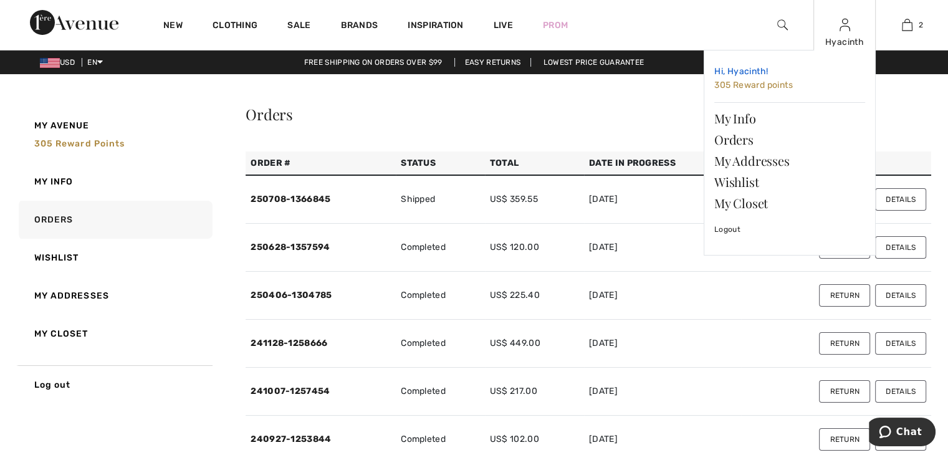
click at [764, 68] on span "Hi, Hyacinth!" at bounding box center [741, 71] width 54 height 11
click at [740, 73] on span "Hi, Hyacinth!" at bounding box center [741, 71] width 54 height 11
click at [844, 26] on img at bounding box center [844, 24] width 11 height 15
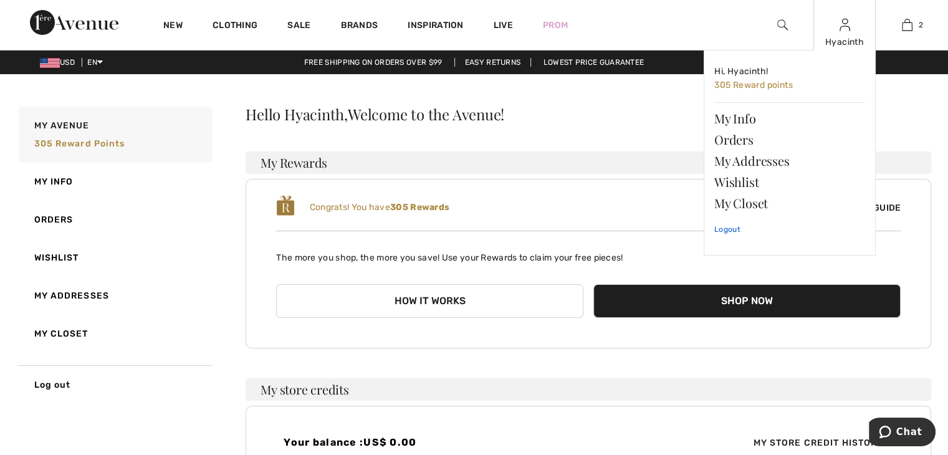
click at [722, 231] on link "Logout" at bounding box center [789, 229] width 151 height 31
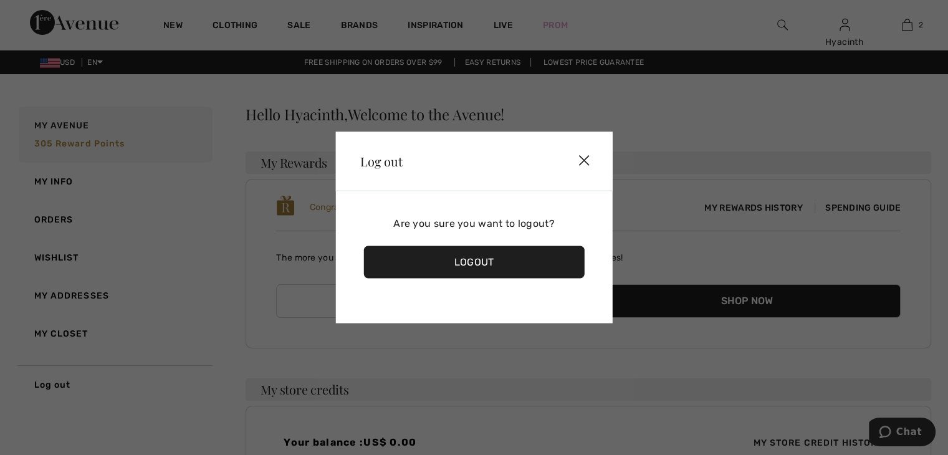
click at [585, 148] on img at bounding box center [583, 161] width 37 height 39
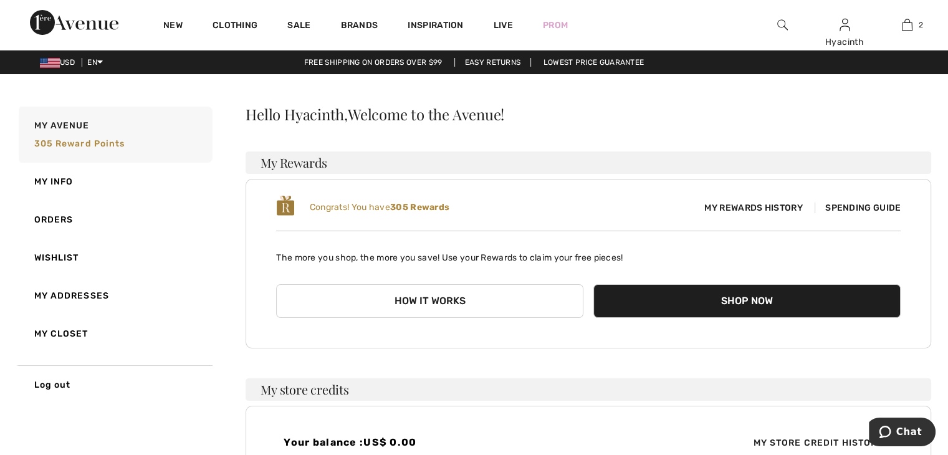
click at [845, 208] on span "Spending Guide" at bounding box center [858, 208] width 86 height 11
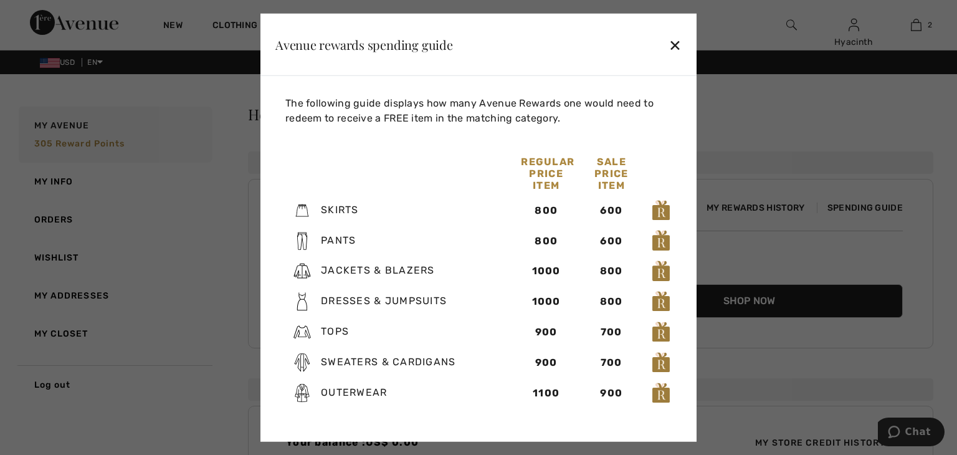
click at [674, 44] on div "✕" at bounding box center [675, 44] width 13 height 26
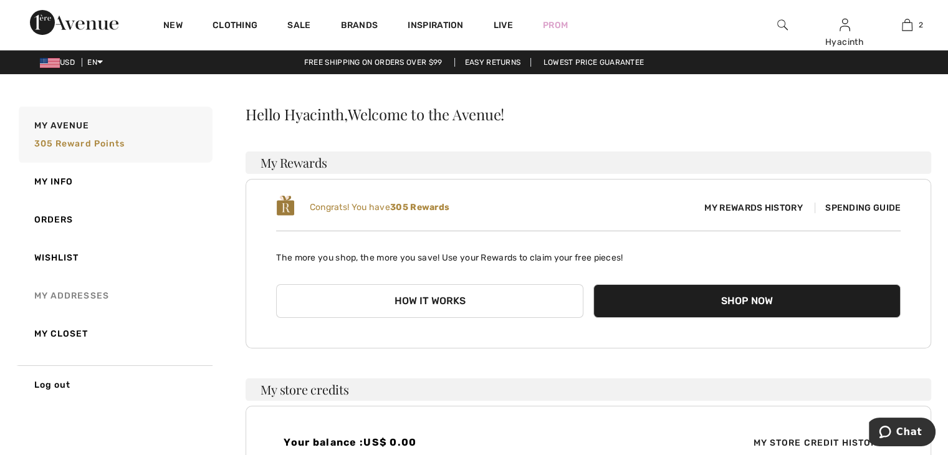
click at [58, 291] on link "My Addresses" at bounding box center [114, 296] width 196 height 38
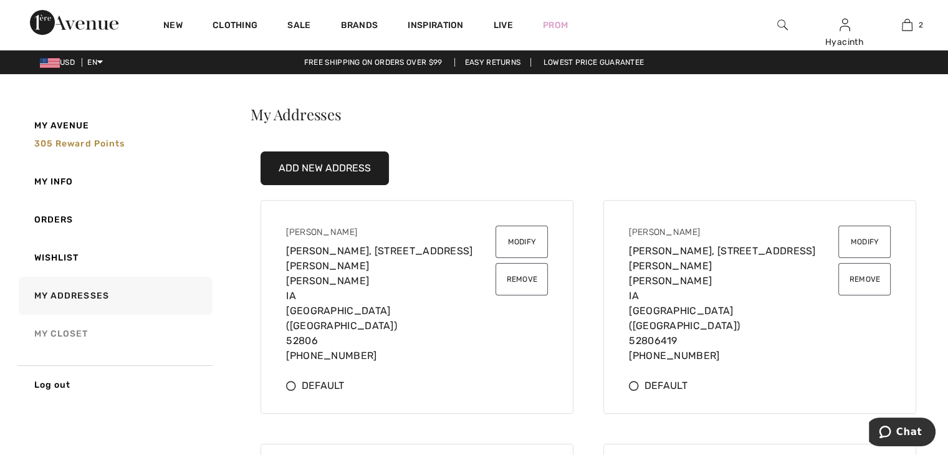
click at [70, 332] on link "My Closet" at bounding box center [114, 334] width 196 height 38
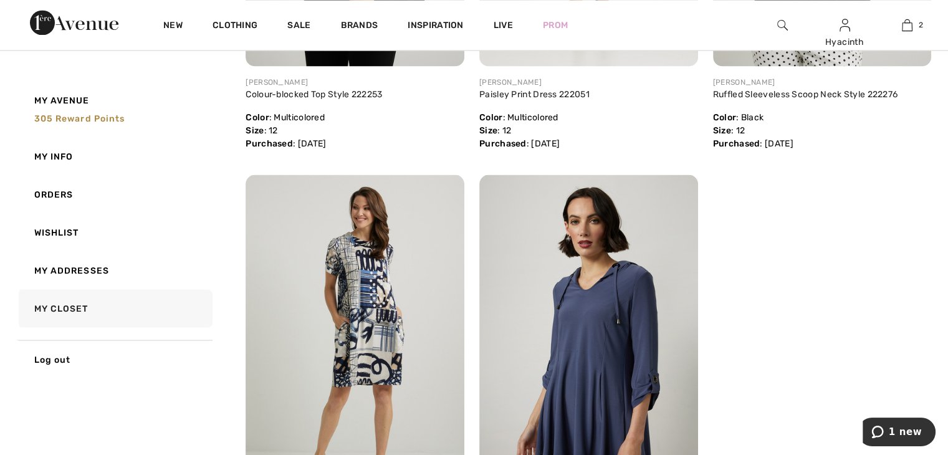
scroll to position [7068, 0]
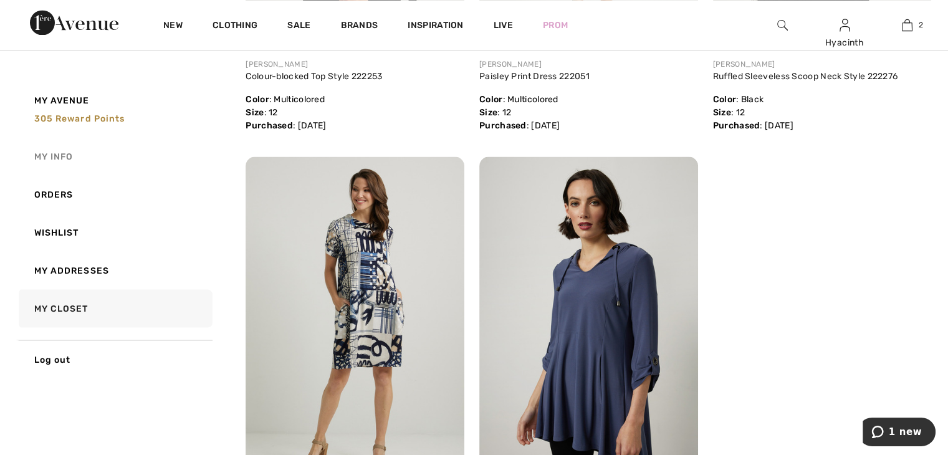
click at [49, 150] on link "My Info" at bounding box center [114, 156] width 196 height 38
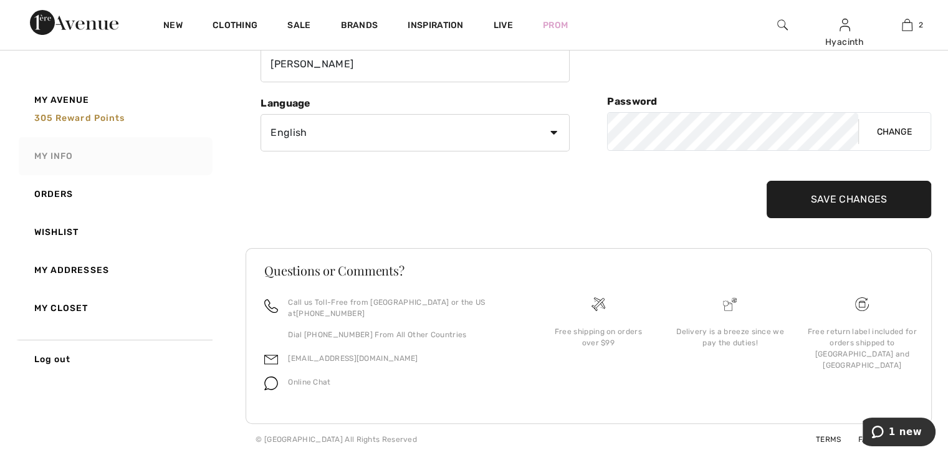
scroll to position [176, 0]
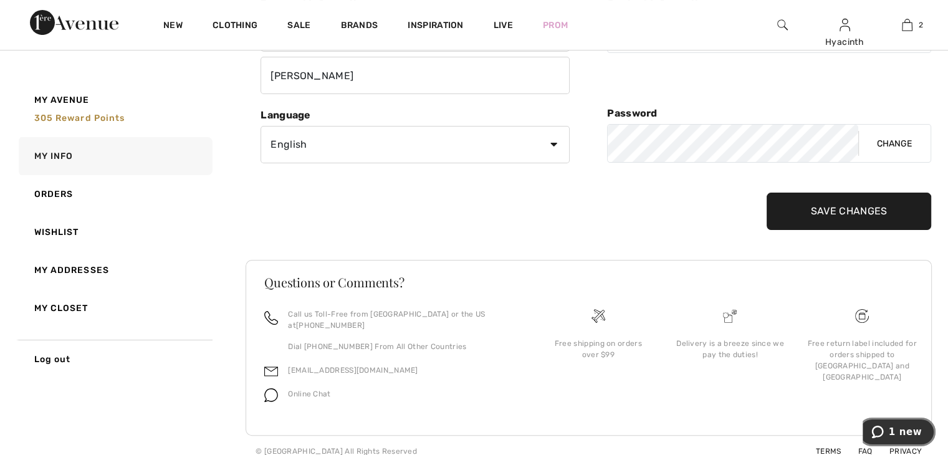
click at [902, 431] on span "1 new" at bounding box center [905, 431] width 33 height 11
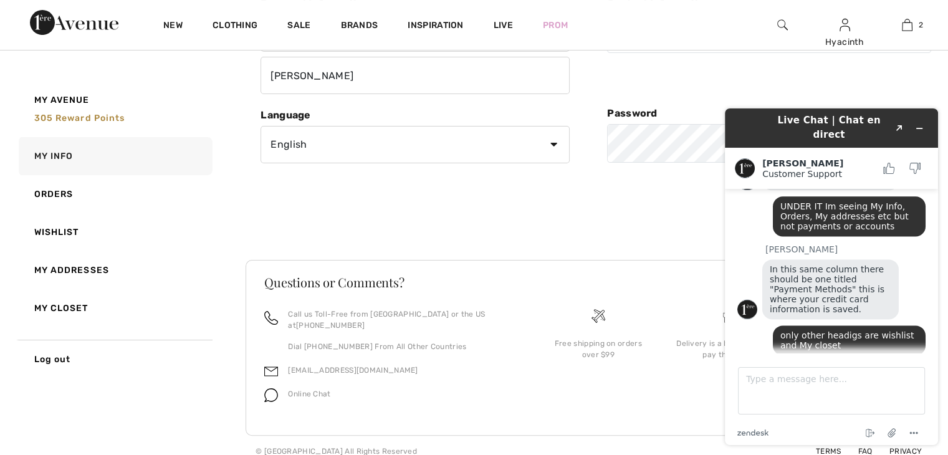
scroll to position [1758, 0]
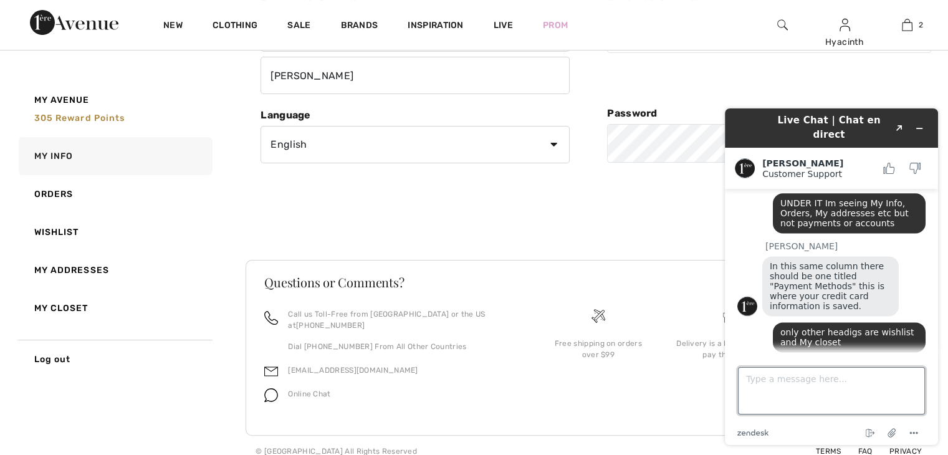
click at [775, 391] on textarea "Type a message here..." at bounding box center [831, 390] width 187 height 47
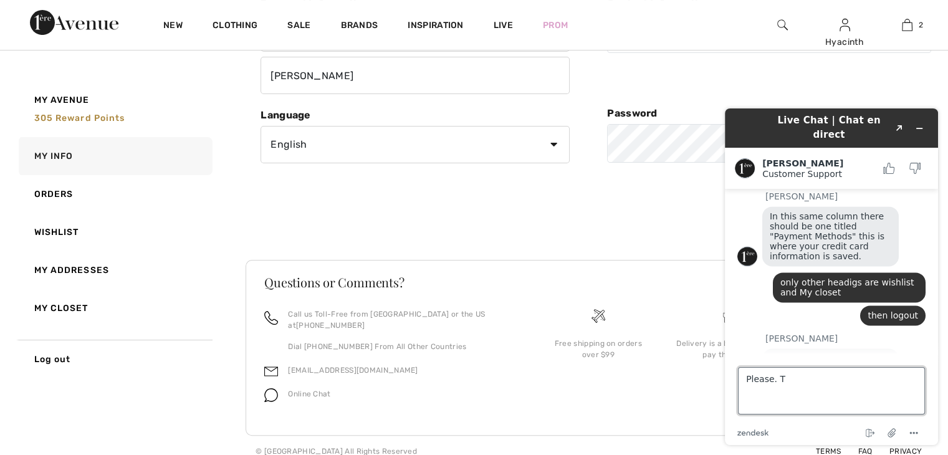
type textarea "Please."
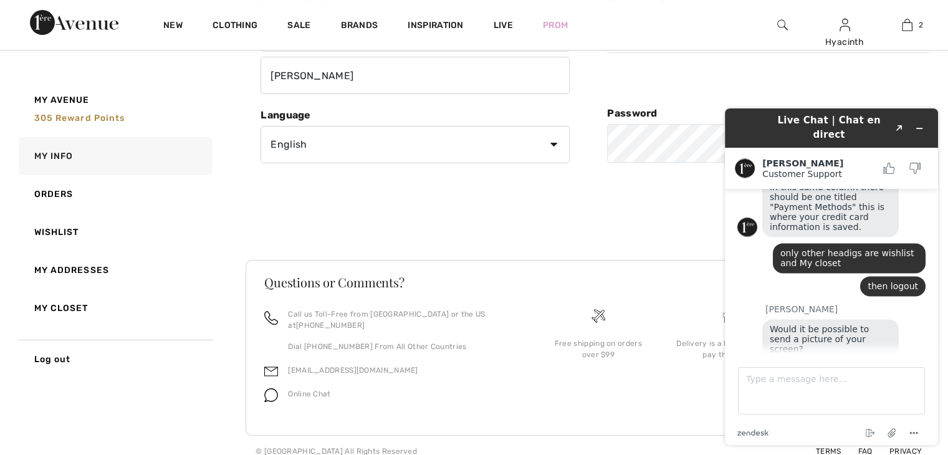
scroll to position [1888, 0]
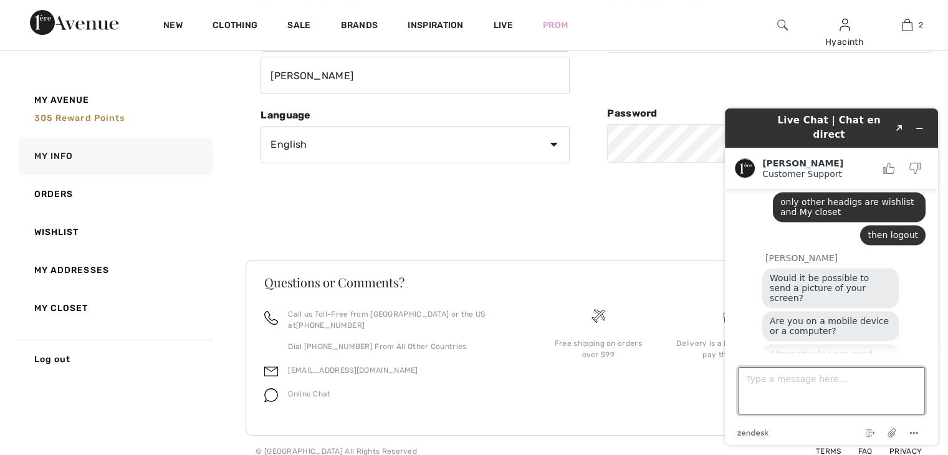
click at [786, 394] on textarea "Type a message here..." at bounding box center [831, 390] width 187 height 47
click at [786, 413] on textarea "Type a message here..." at bounding box center [831, 390] width 187 height 47
type textarea "let me check. I was still trying to send the picture as requested"
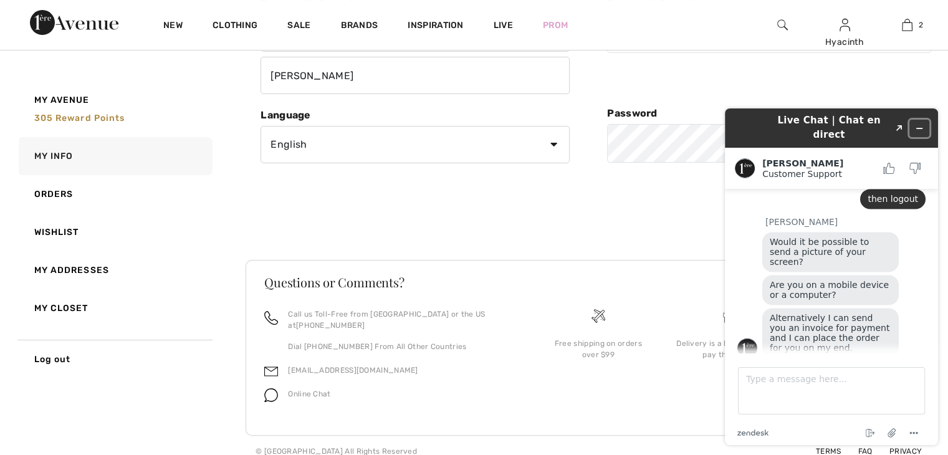
click at [920, 124] on icon "Minimize widget" at bounding box center [919, 128] width 9 height 9
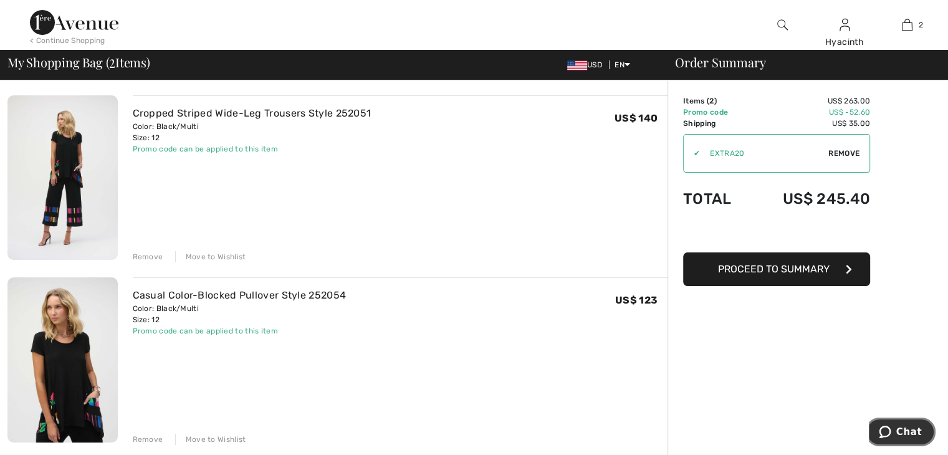
click at [904, 436] on span "Chat" at bounding box center [909, 431] width 26 height 11
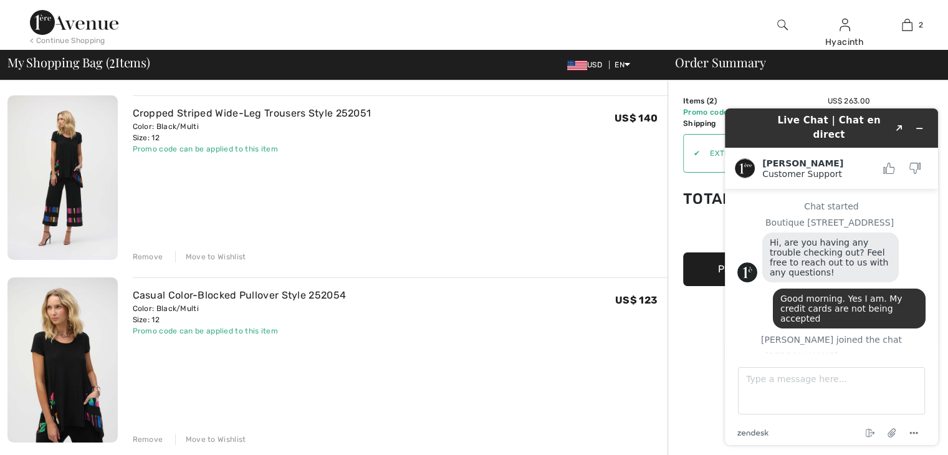
scroll to position [1924, 0]
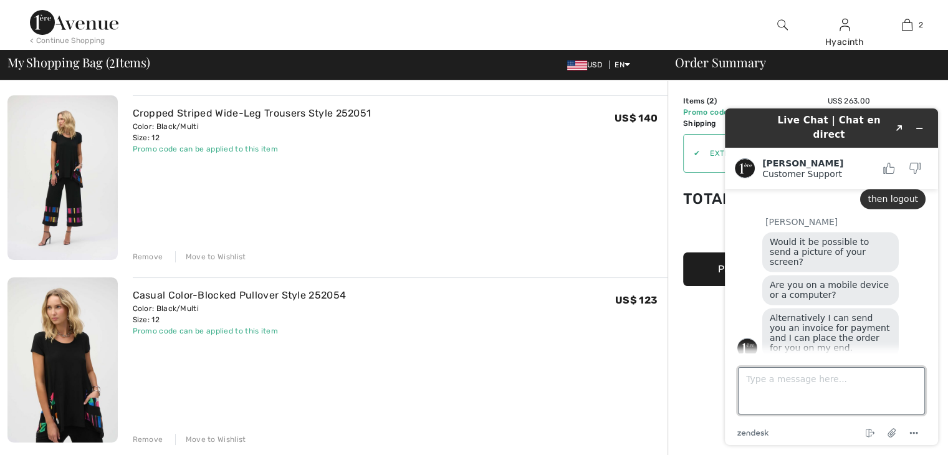
click at [786, 397] on textarea "Type a message here..." at bounding box center [831, 390] width 187 height 47
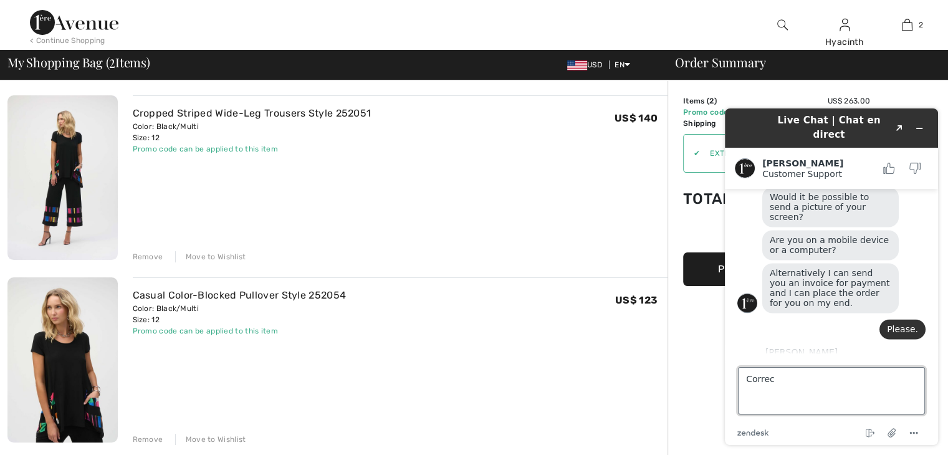
type textarea "Correct"
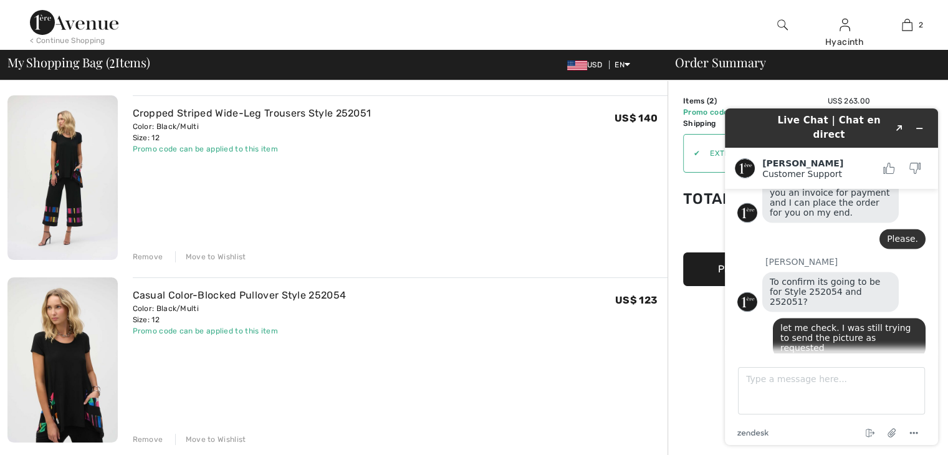
scroll to position [2060, 0]
click at [763, 388] on textarea "Type a message here..." at bounding box center [831, 390] width 187 height 47
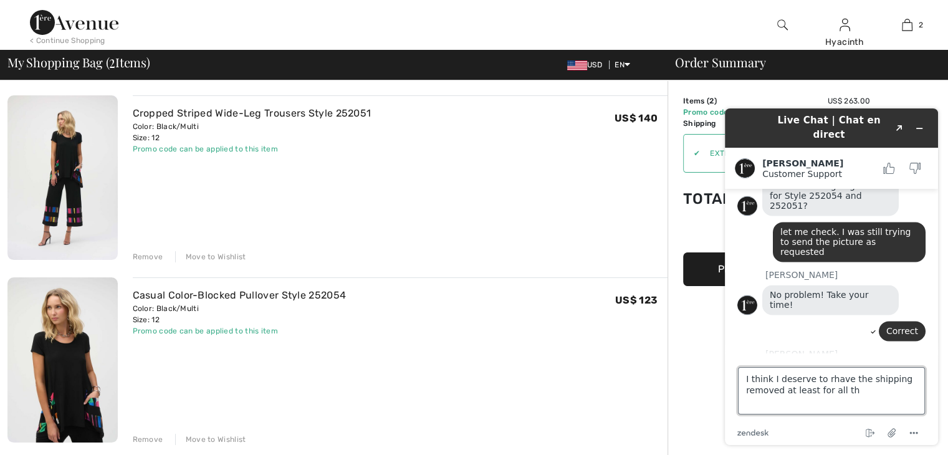
scroll to position [2153, 0]
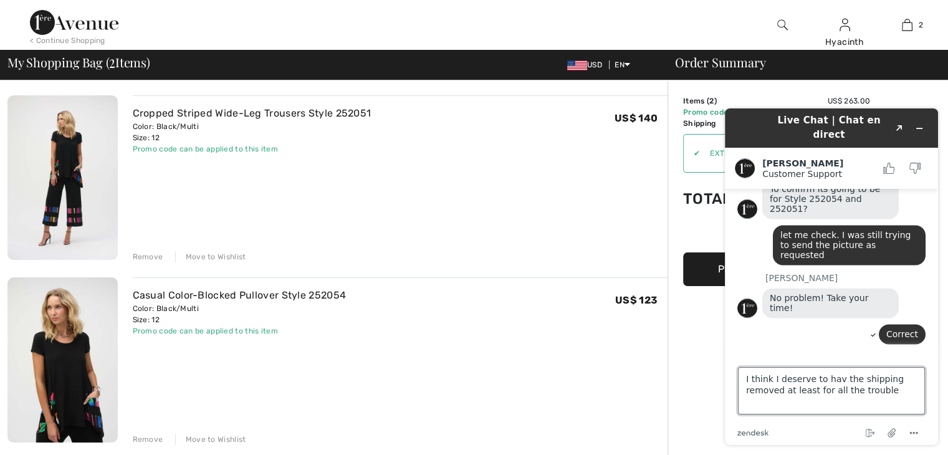
type textarea "I think I deserve to have the shipping removed at least for all the trouble"
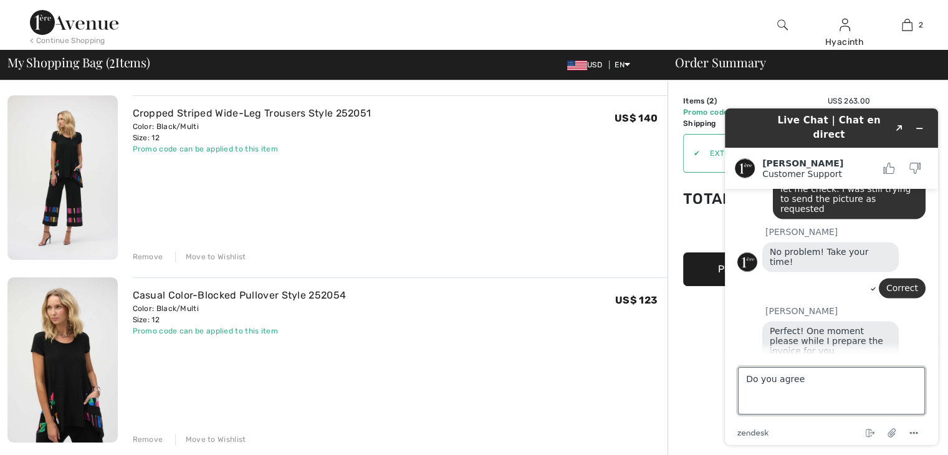
type textarea "Do you agree?"
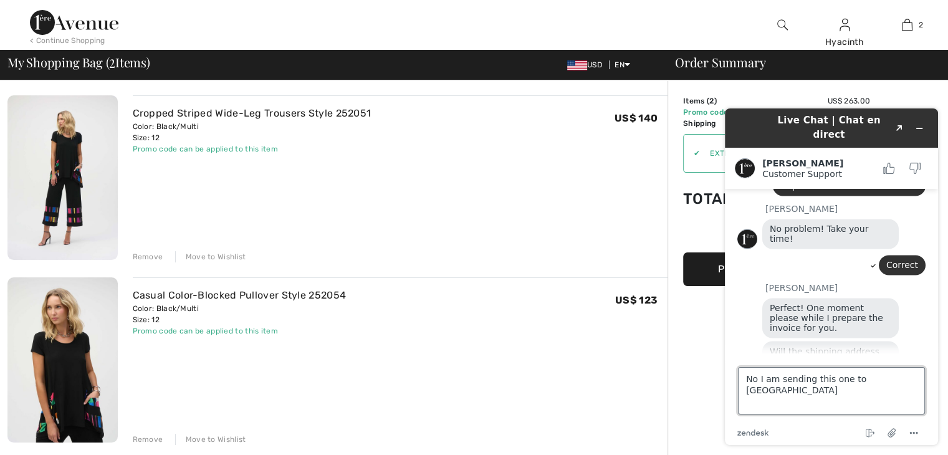
type textarea "No I am sending this one to [GEOGRAPHIC_DATA]"
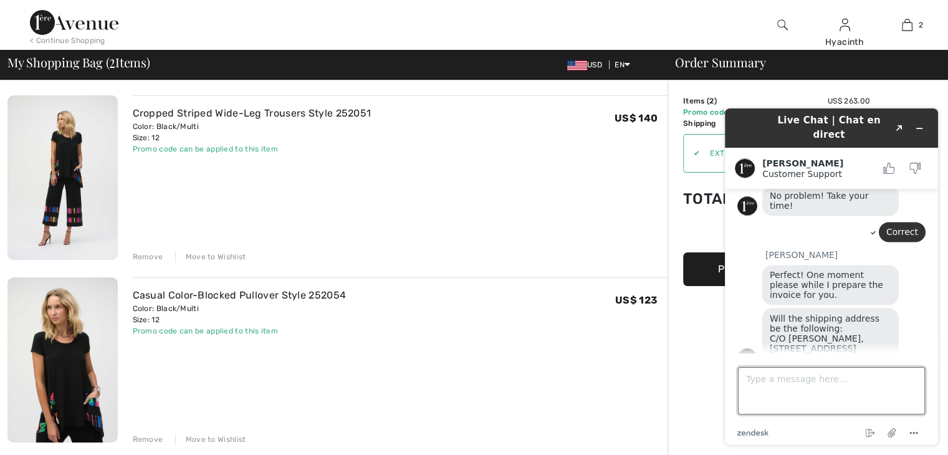
scroll to position [2255, 0]
type textarea "S"
click at [919, 124] on icon "Minimize widget" at bounding box center [919, 128] width 9 height 9
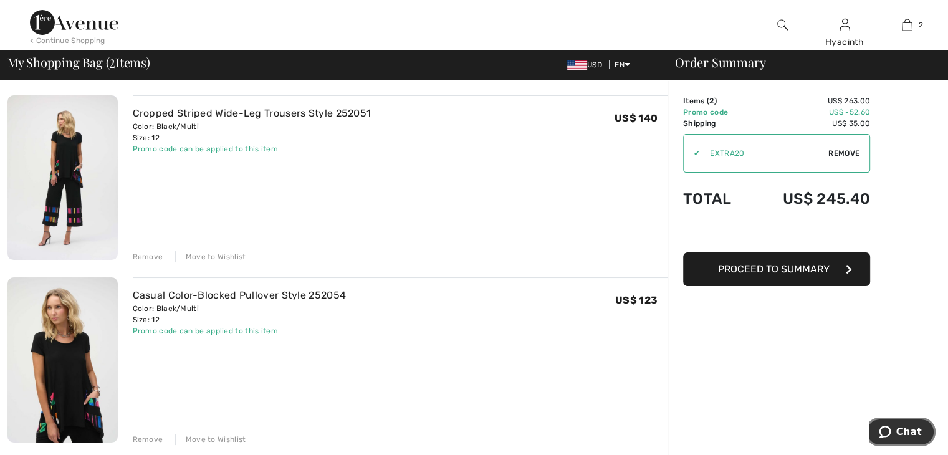
click at [902, 428] on span "Chat" at bounding box center [909, 431] width 26 height 11
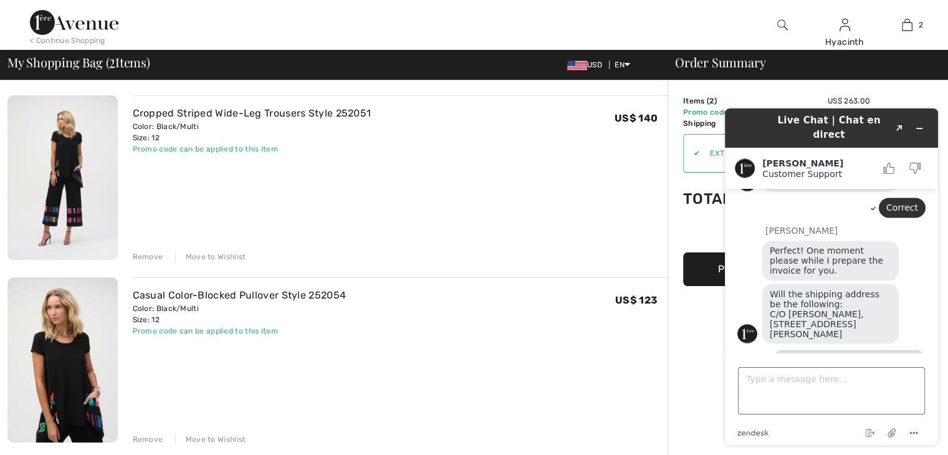
click at [804, 372] on textarea "Type a message here..." at bounding box center [831, 390] width 187 height 47
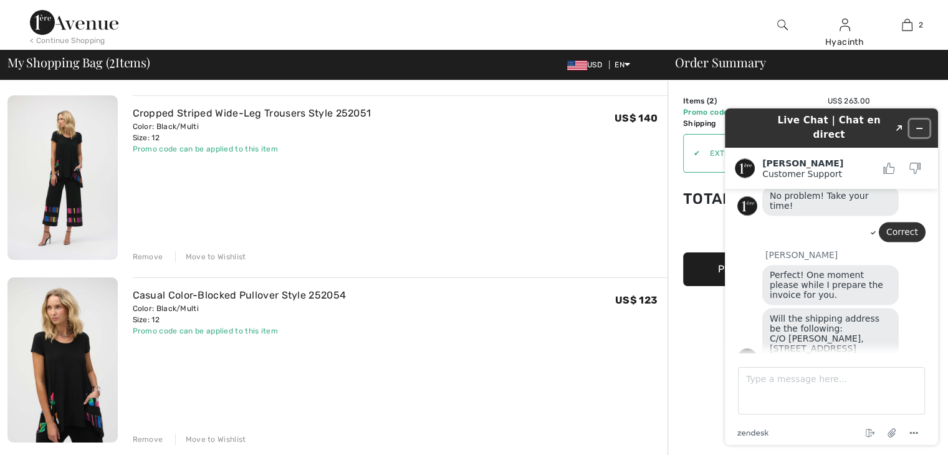
click at [923, 124] on icon "Minimize widget" at bounding box center [919, 128] width 9 height 9
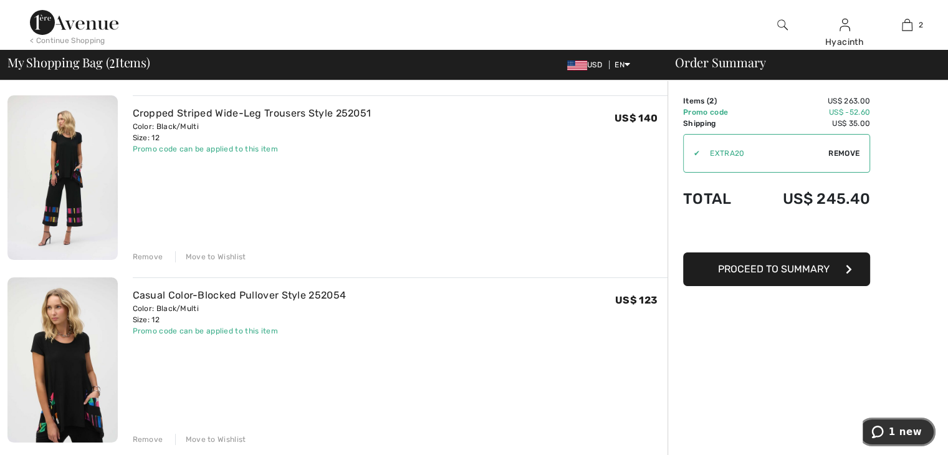
click at [896, 435] on span "1 new" at bounding box center [905, 431] width 33 height 11
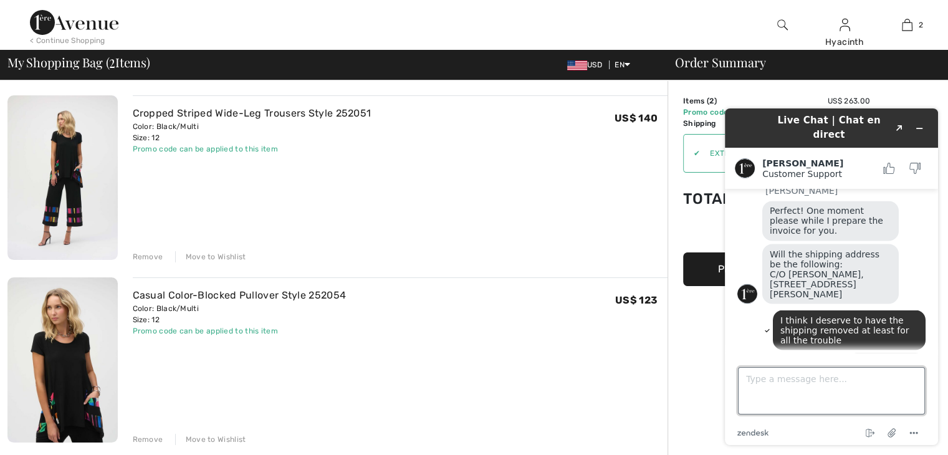
click at [801, 380] on textarea "Type a message here..." at bounding box center [831, 390] width 187 height 47
type textarea "I understand Only asking"
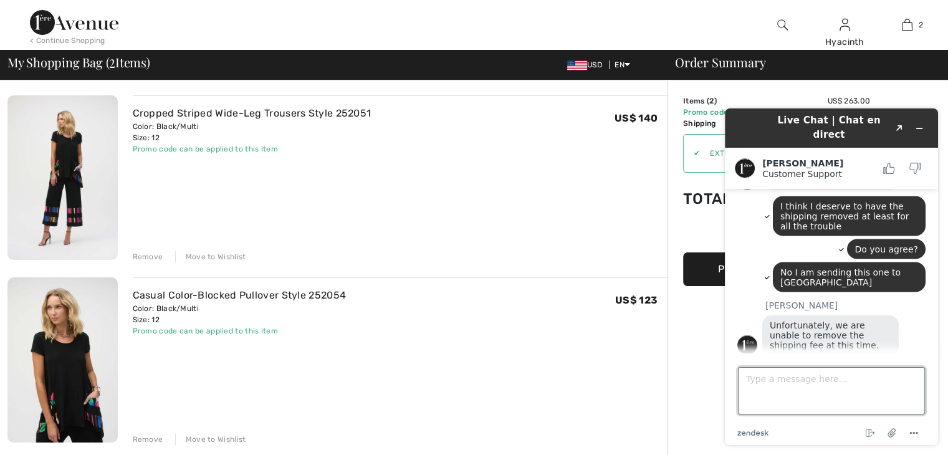
scroll to position [2463, 0]
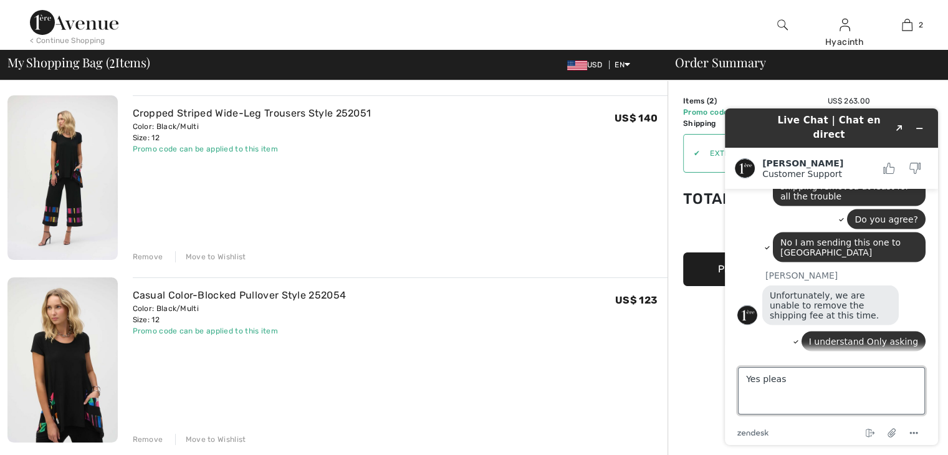
type textarea "Yes please"
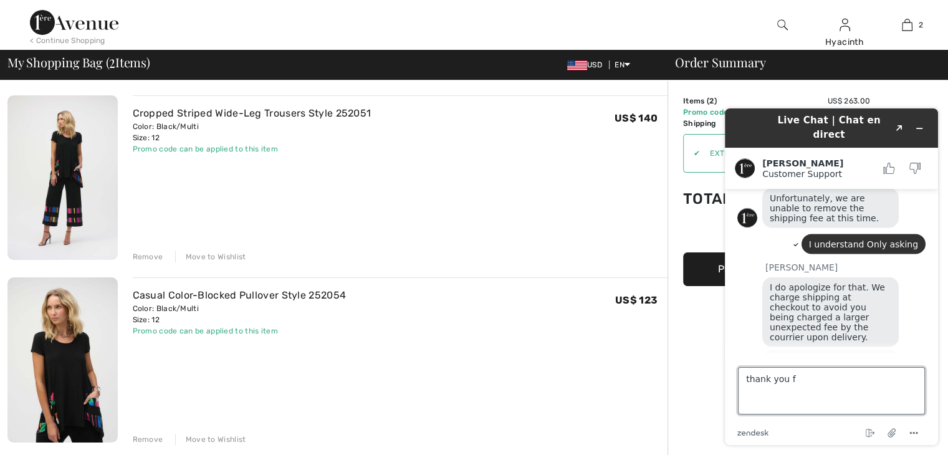
scroll to position [2589, 0]
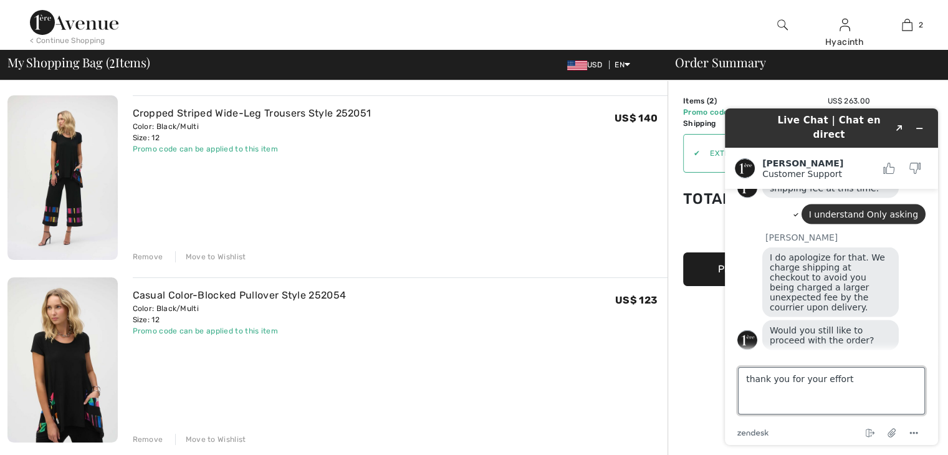
type textarea "thank you for your efforts"
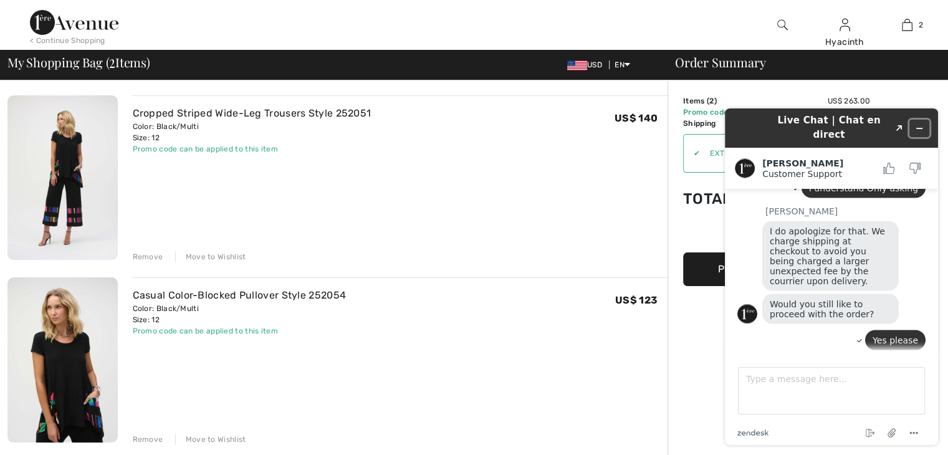
click at [919, 124] on icon "Minimize widget" at bounding box center [919, 128] width 9 height 9
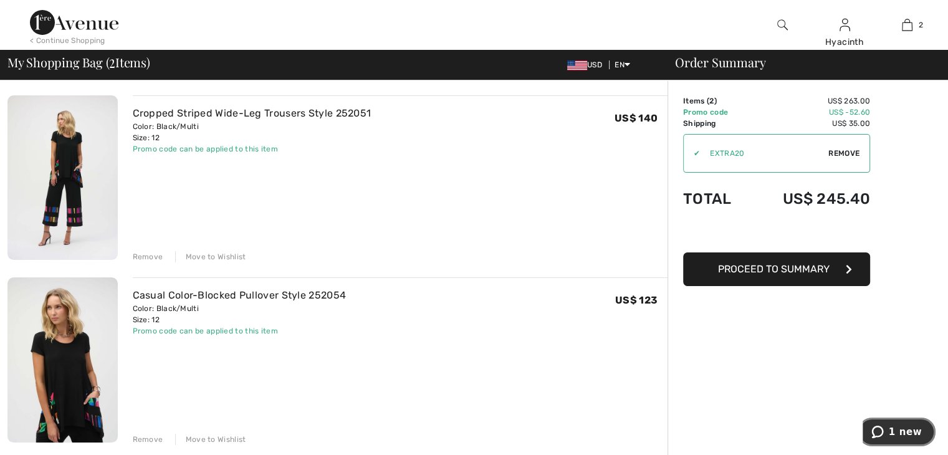
click at [902, 430] on span "1 new" at bounding box center [905, 431] width 33 height 11
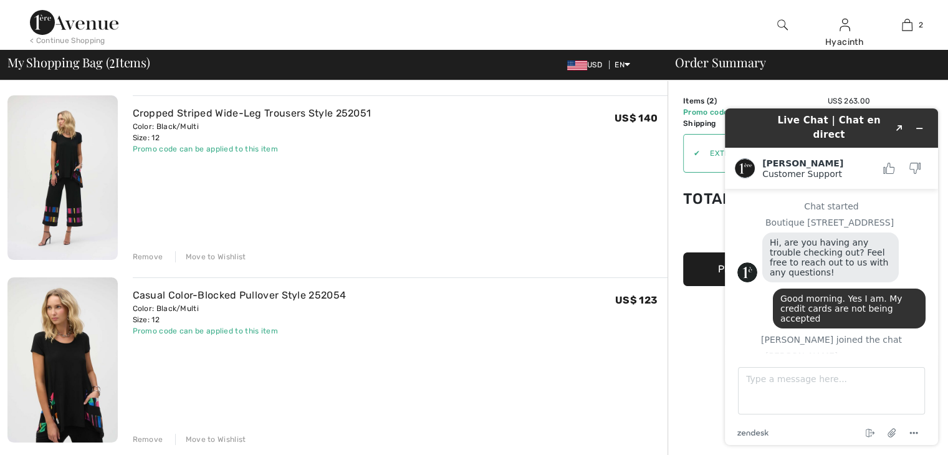
scroll to position [2670, 0]
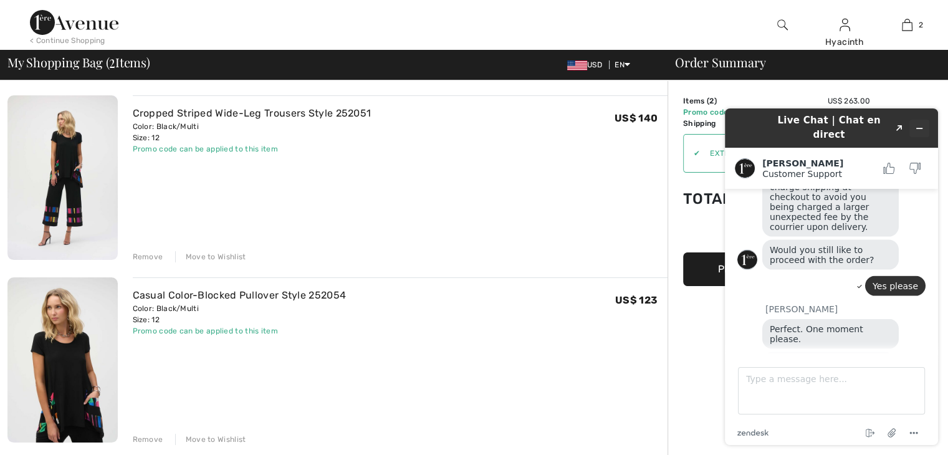
click at [916, 124] on icon "Minimize widget" at bounding box center [919, 128] width 9 height 9
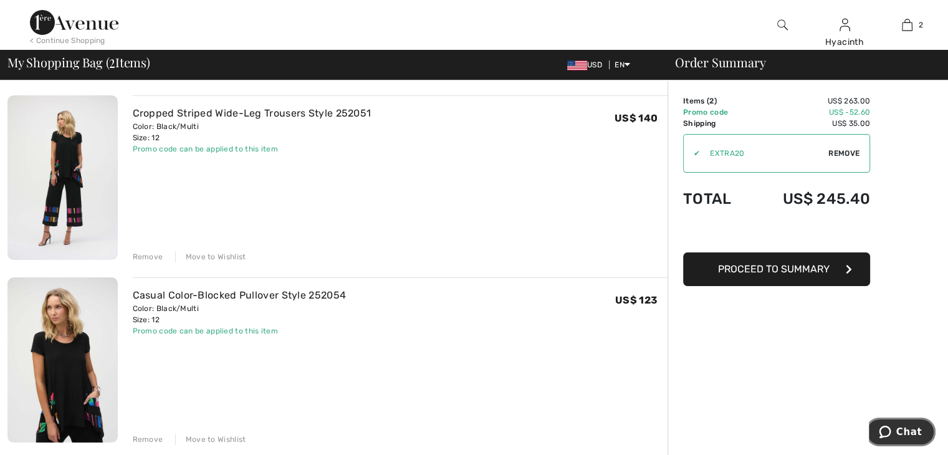
click at [906, 429] on span "Chat" at bounding box center [909, 431] width 26 height 11
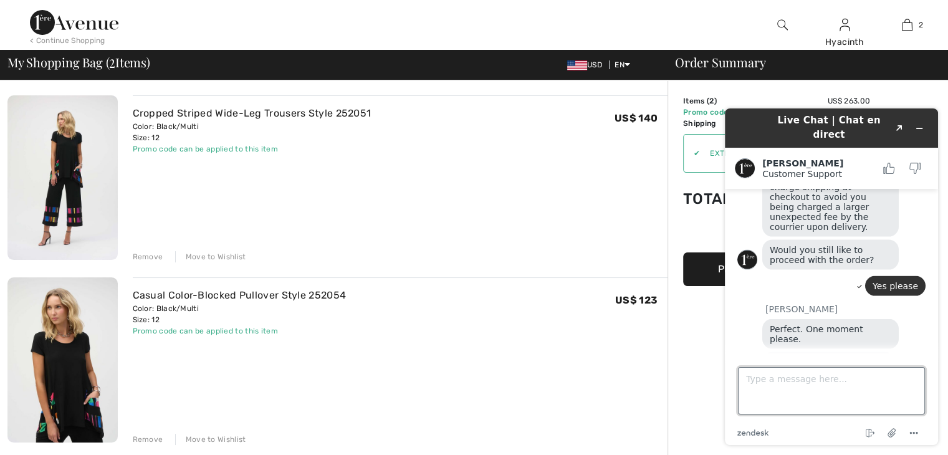
click at [783, 393] on textarea "Type a message here..." at bounding box center [831, 390] width 187 height 47
type textarea "Sorry but I have not seen the invoice"
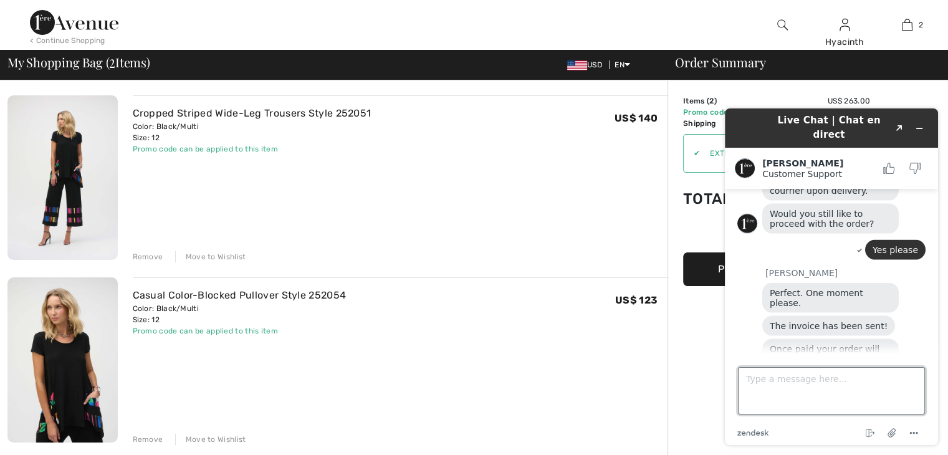
click at [773, 379] on textarea "Type a message here..." at bounding box center [831, 390] width 187 height 47
type textarea "Was it sent to my yahoo email?"
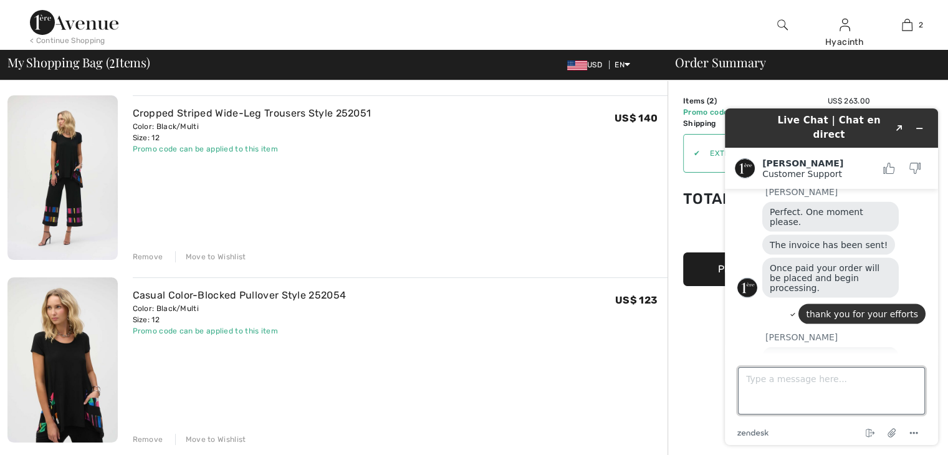
scroll to position [2817, 0]
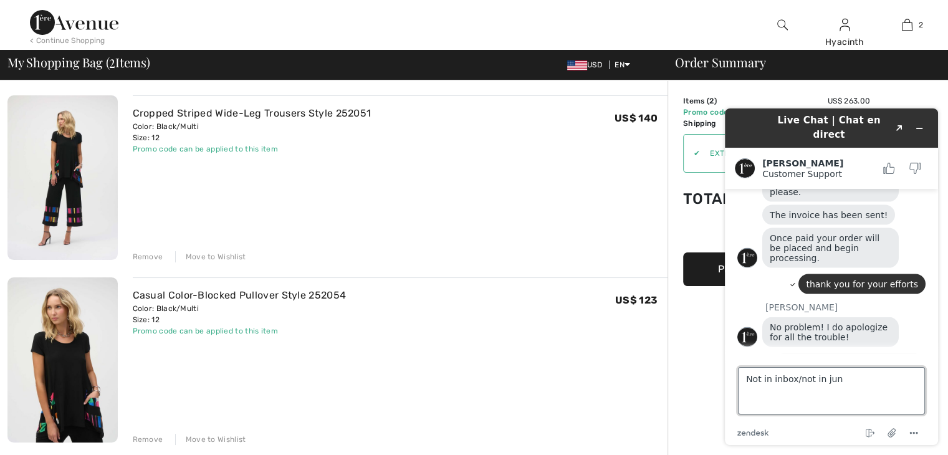
type textarea "Not in inbox/not in junk"
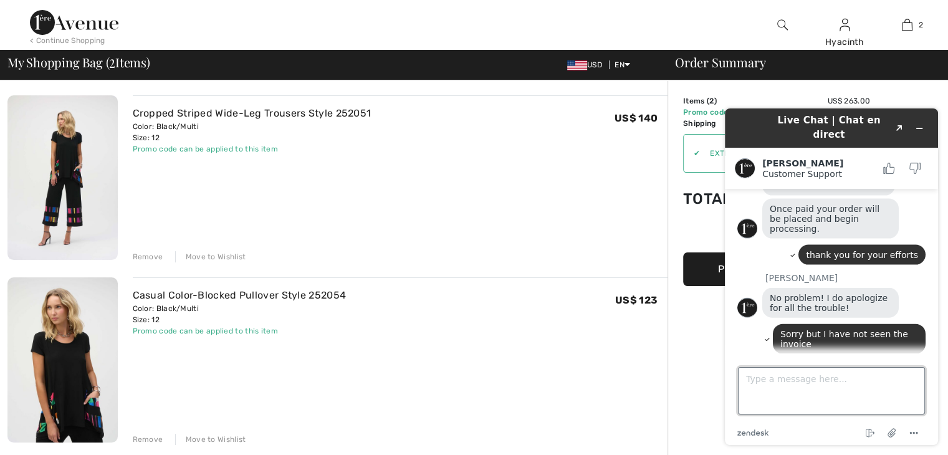
scroll to position [2917, 0]
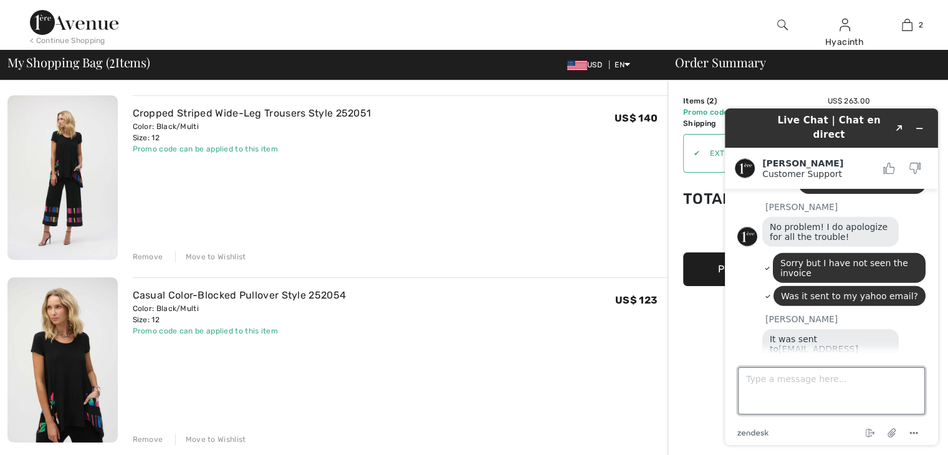
click at [846, 397] on textarea "Type a message here..." at bounding box center [831, 390] width 187 height 47
type textarea "ok"
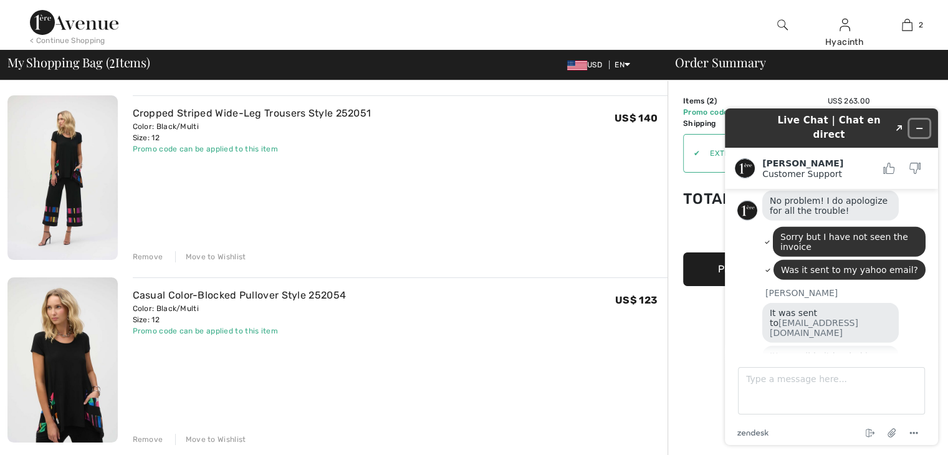
click at [914, 120] on button "Minimize widget" at bounding box center [919, 128] width 20 height 17
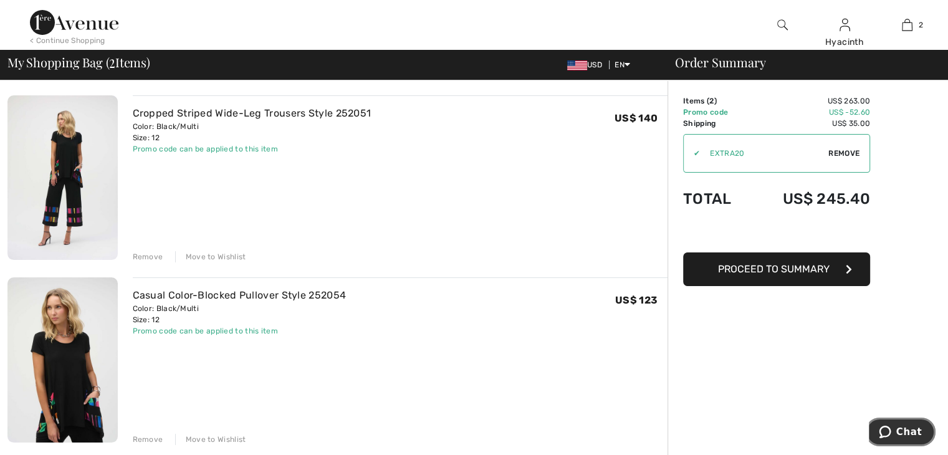
click at [904, 433] on span "Chat" at bounding box center [909, 431] width 26 height 11
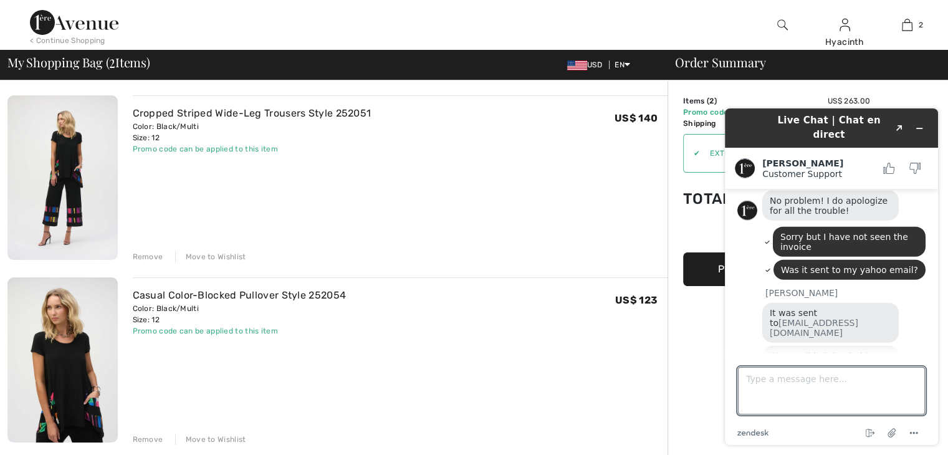
click at [791, 382] on textarea "Type a message here..." at bounding box center [831, 390] width 187 height 47
type textarea "Thank you. Done."
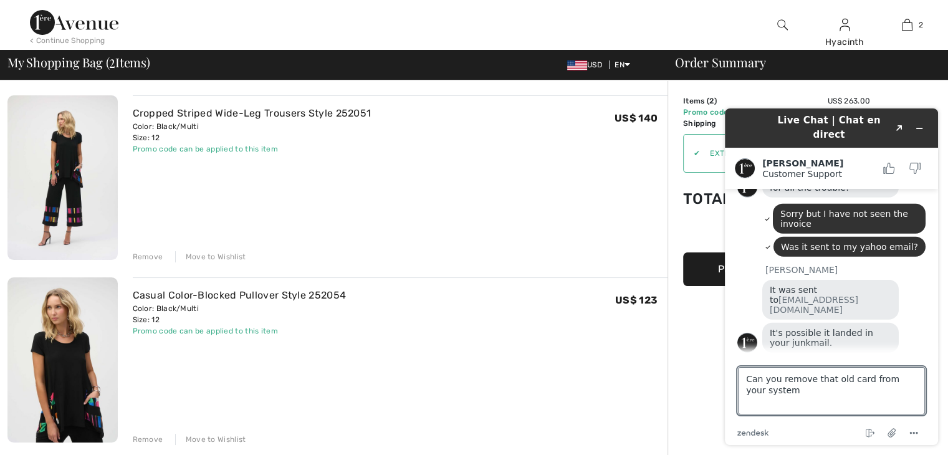
type textarea "Can you remove that old card from your system?"
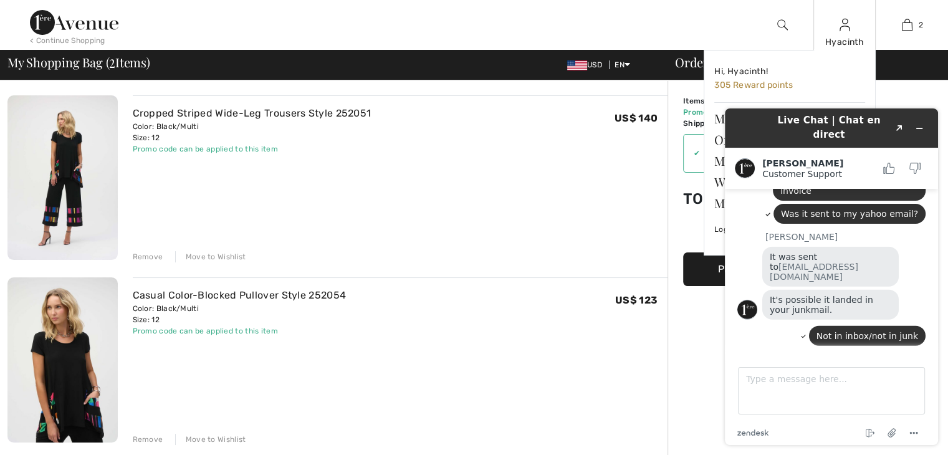
click at [846, 34] on div "Hyacinth Hi, Hyacinth! 305 Reward points My Info Orders My Addresses Wishlist M…" at bounding box center [844, 25] width 62 height 50
click at [843, 30] on img at bounding box center [844, 24] width 11 height 15
